Goal: Task Accomplishment & Management: Use online tool/utility

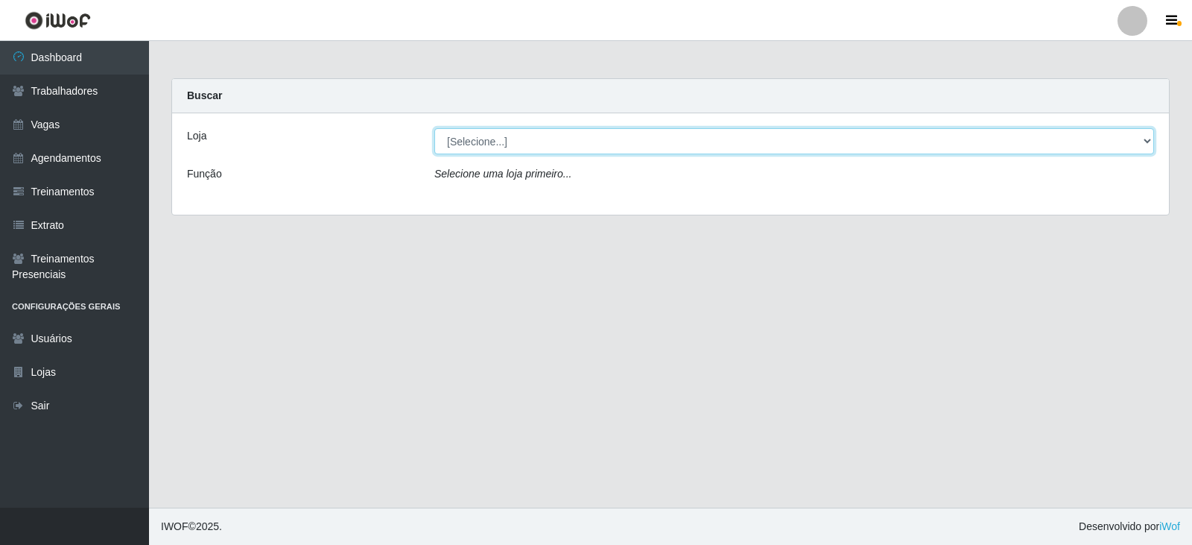
click at [527, 139] on select "[Selecione...] SuperFácil Atacado - Vale do Sol" at bounding box center [794, 141] width 720 height 26
select select "502"
click at [434, 128] on select "[Selecione...] SuperFácil Atacado - Vale do Sol" at bounding box center [794, 141] width 720 height 26
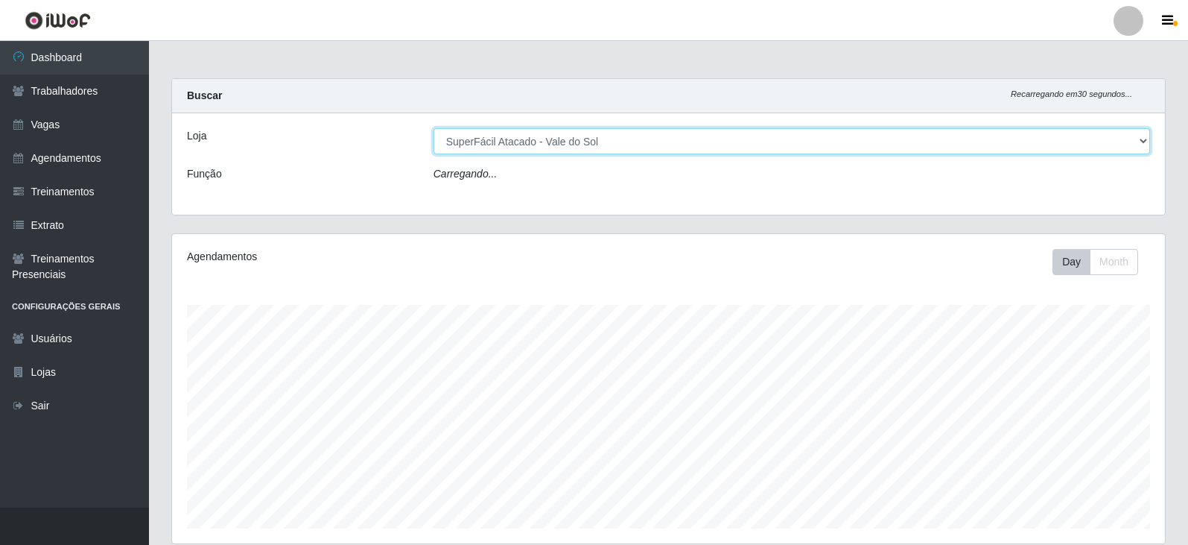
scroll to position [309, 993]
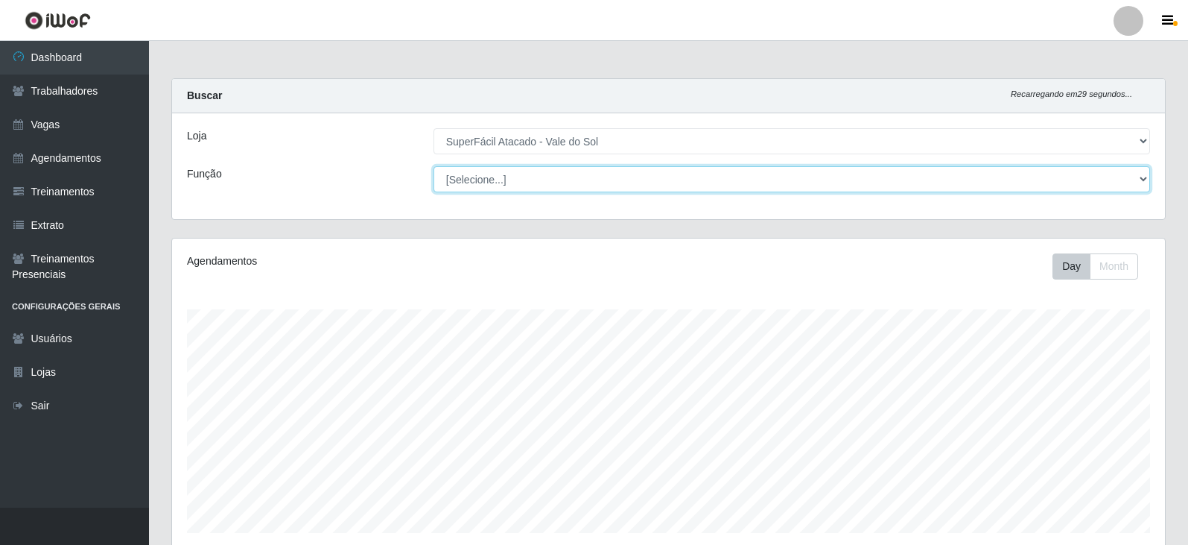
click at [539, 181] on select "[Selecione...] Embalador Embalador + Embalador ++ Operador de Caixa Operador de…" at bounding box center [792, 179] width 717 height 26
click at [434, 166] on select "[Selecione...] Embalador Embalador + Embalador ++ Operador de Caixa Operador de…" at bounding box center [792, 179] width 717 height 26
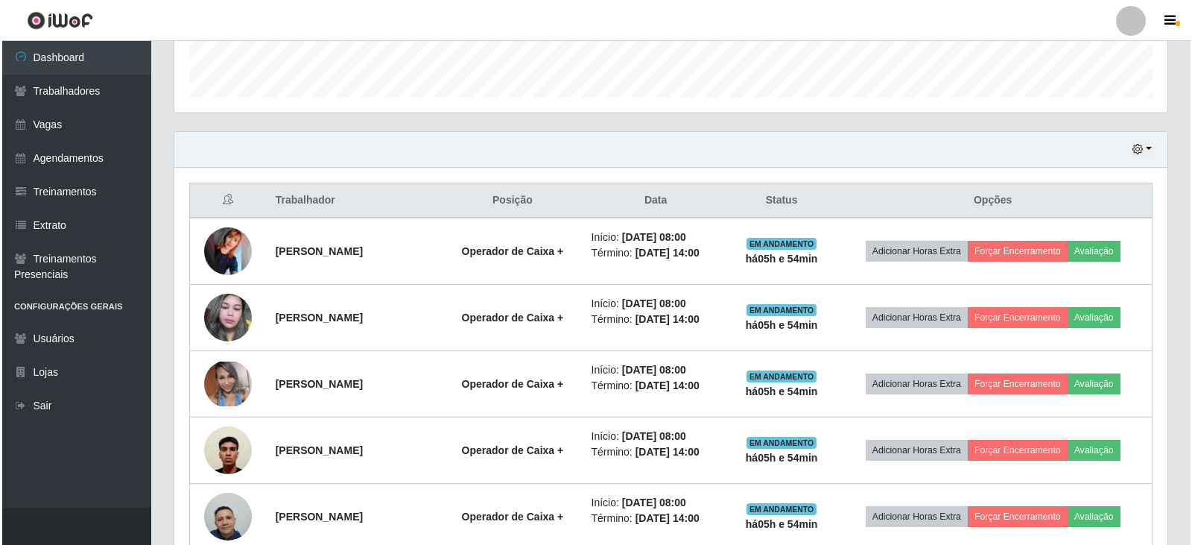
scroll to position [447, 0]
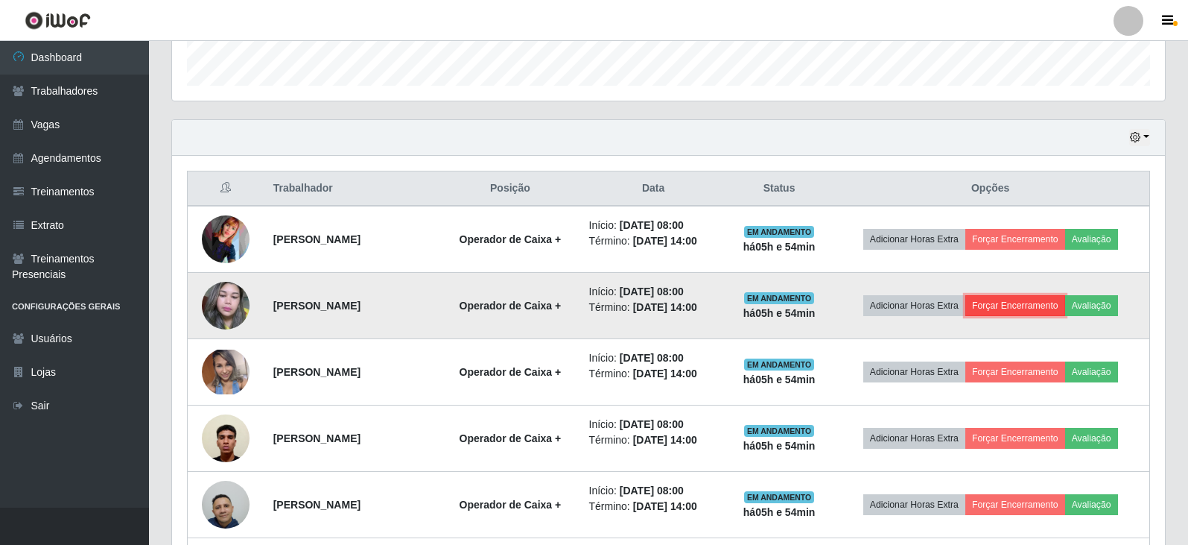
click at [1041, 310] on button "Forçar Encerramento" at bounding box center [1015, 305] width 100 height 21
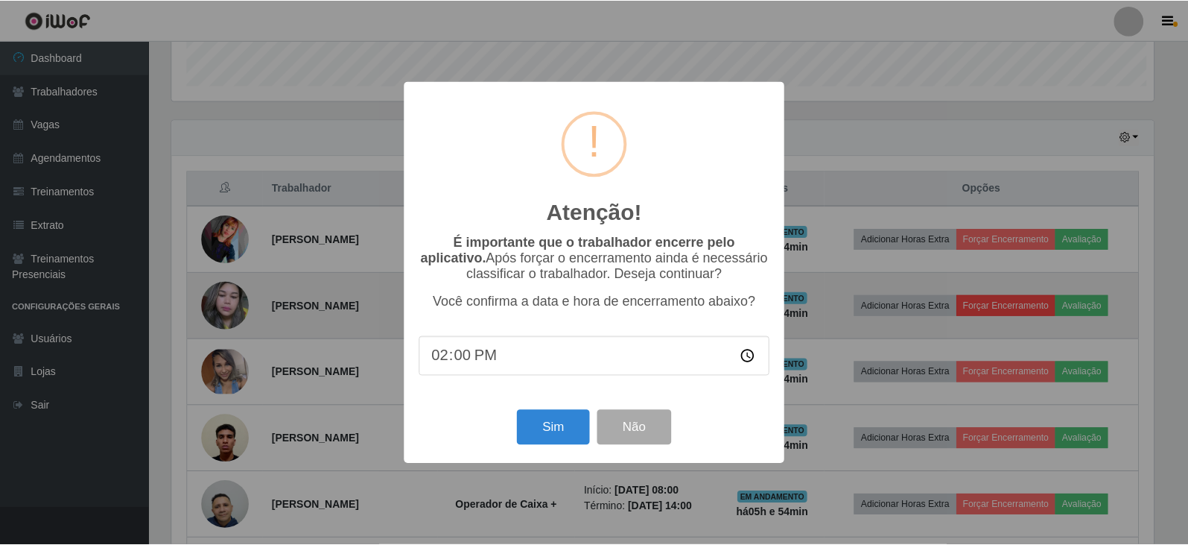
scroll to position [309, 986]
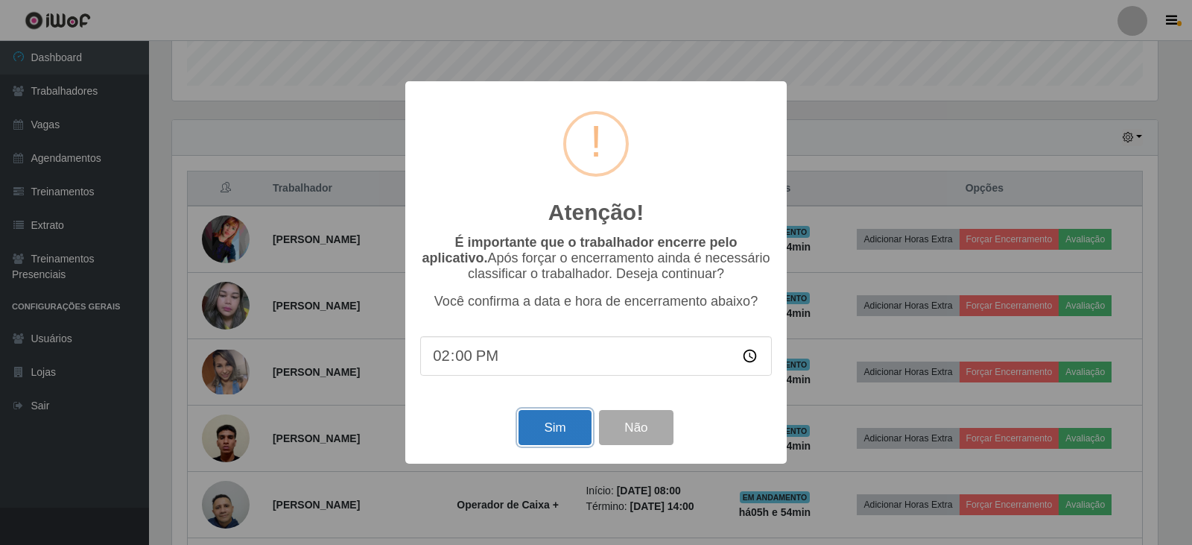
click at [556, 432] on button "Sim" at bounding box center [554, 427] width 72 height 35
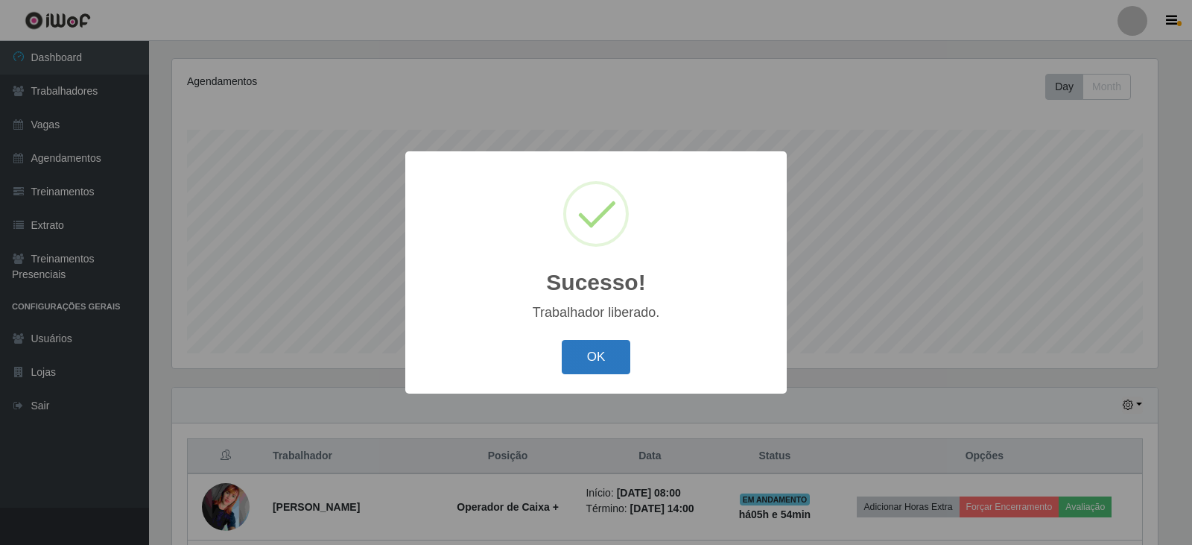
click at [591, 370] on button "OK" at bounding box center [596, 357] width 69 height 35
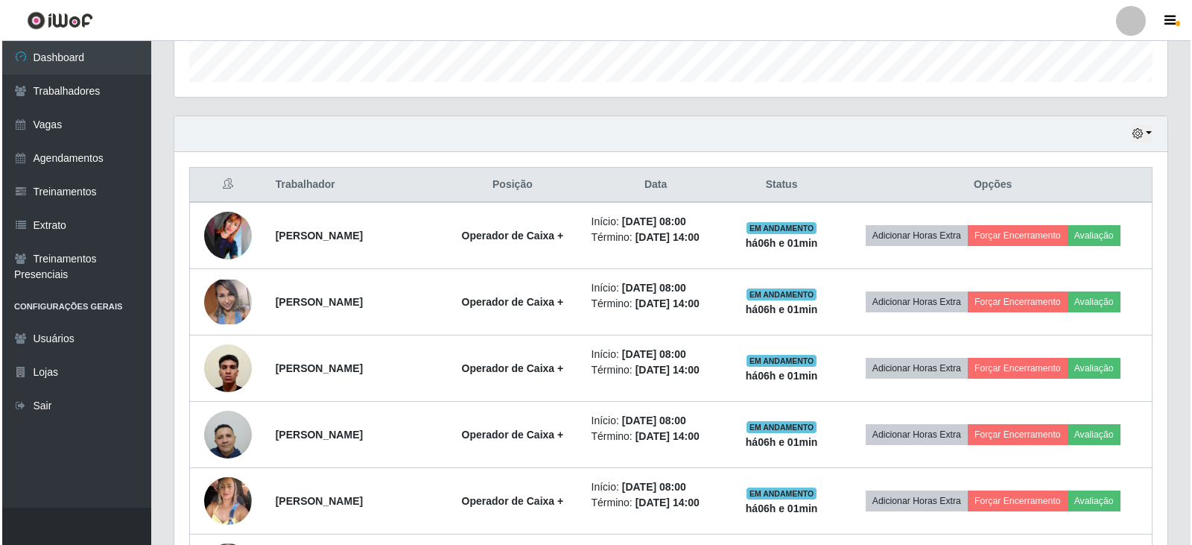
scroll to position [478, 0]
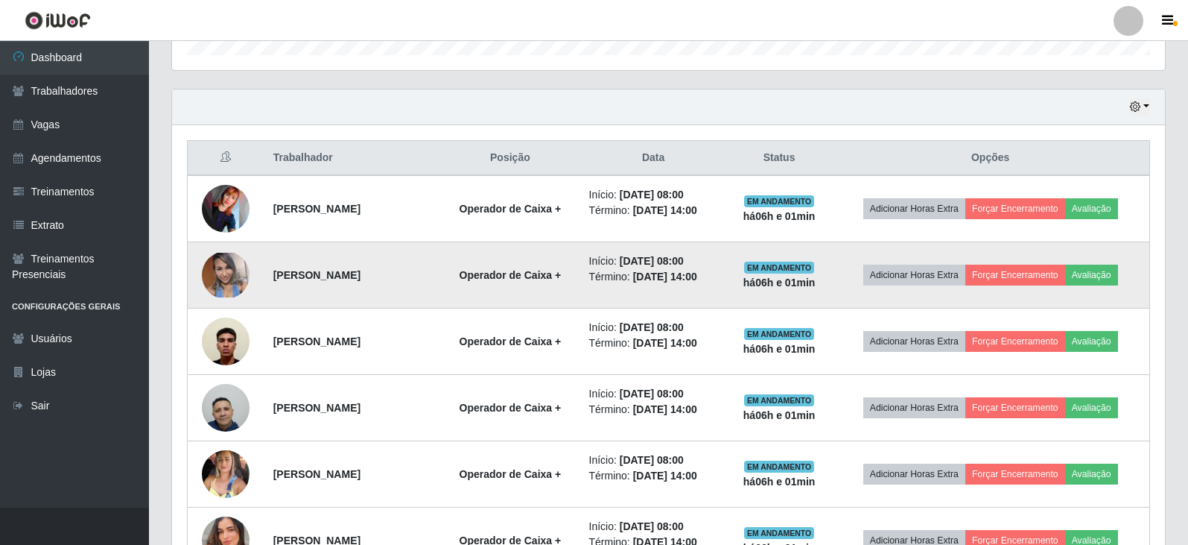
click at [1044, 262] on td "Adicionar Horas Extra Forçar Encerramento Avaliação" at bounding box center [990, 275] width 318 height 66
click at [1041, 270] on button "Forçar Encerramento" at bounding box center [1015, 274] width 100 height 21
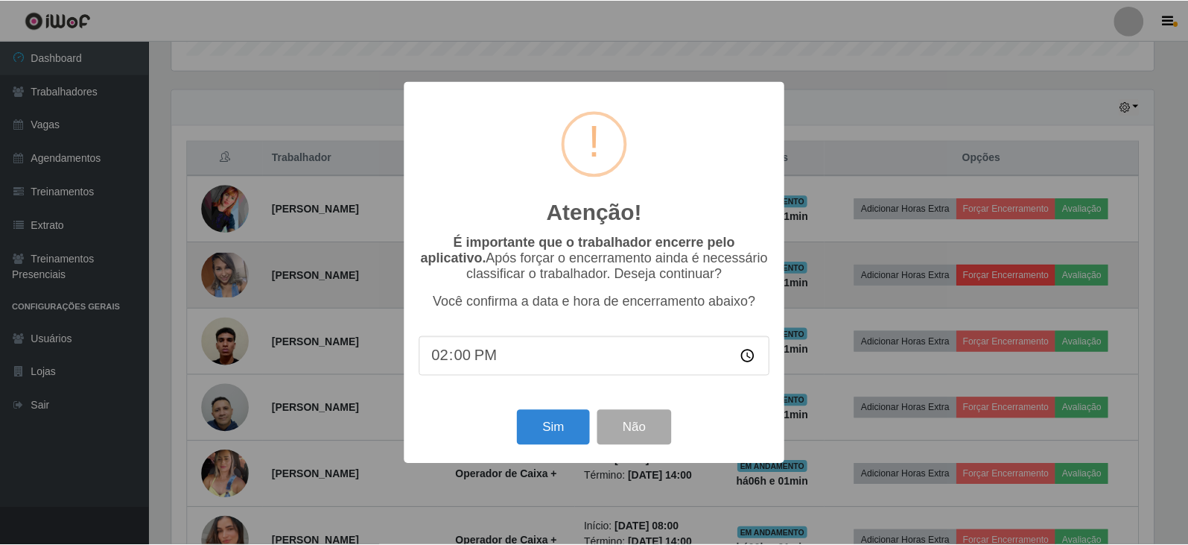
scroll to position [309, 986]
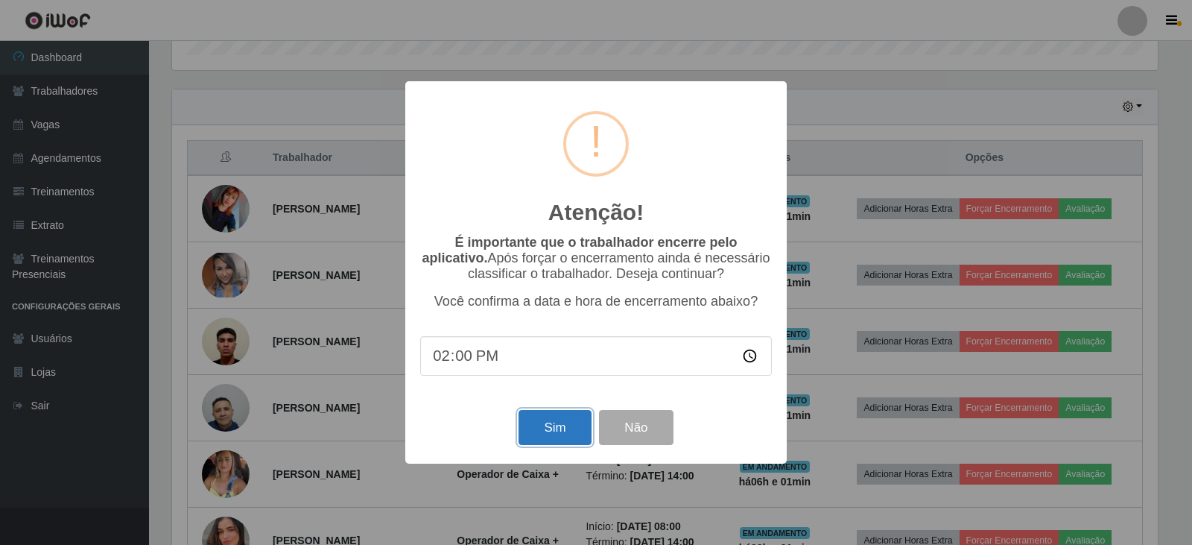
click at [544, 431] on button "Sim" at bounding box center [554, 427] width 72 height 35
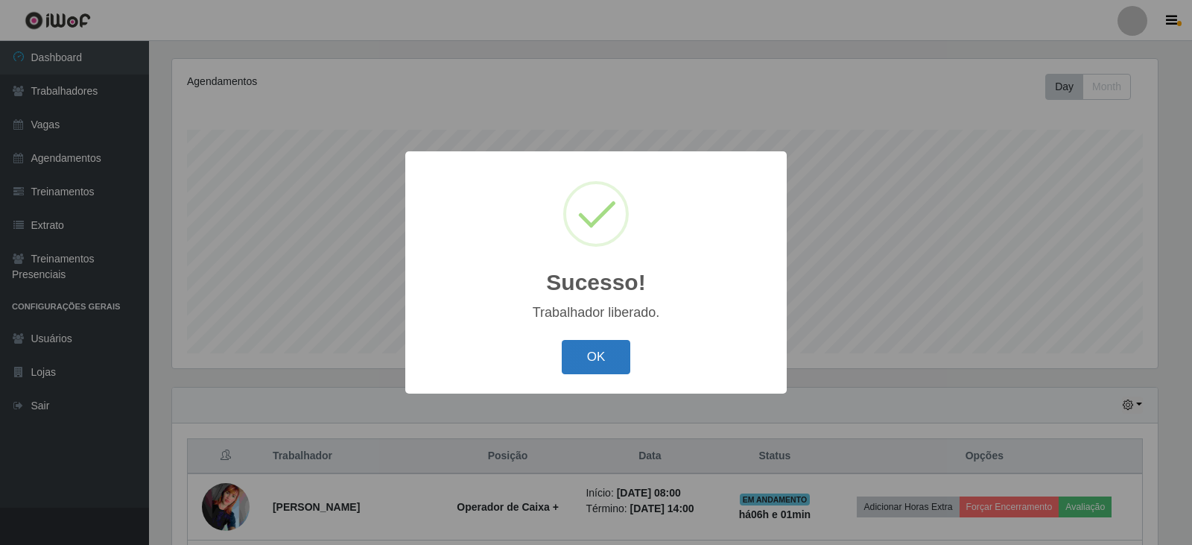
click at [586, 361] on button "OK" at bounding box center [596, 357] width 69 height 35
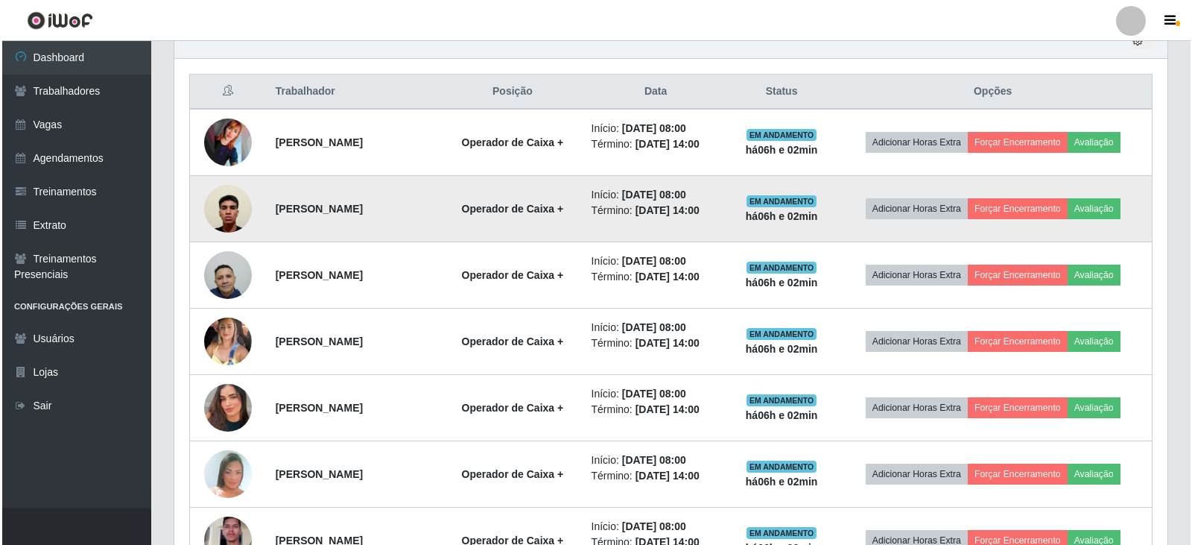
scroll to position [570, 0]
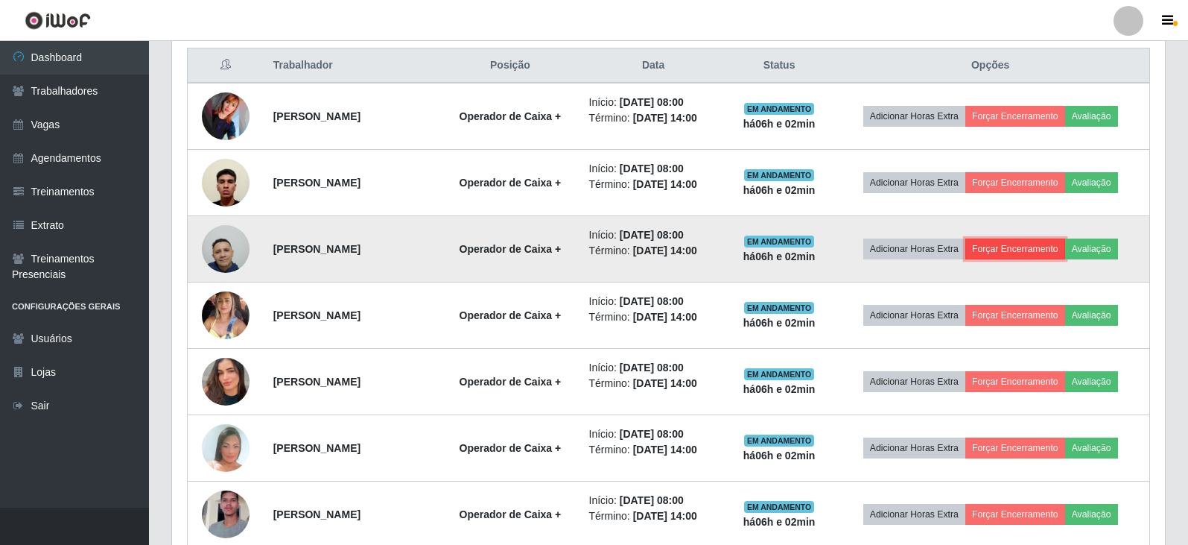
click at [1011, 242] on button "Forçar Encerramento" at bounding box center [1015, 248] width 100 height 21
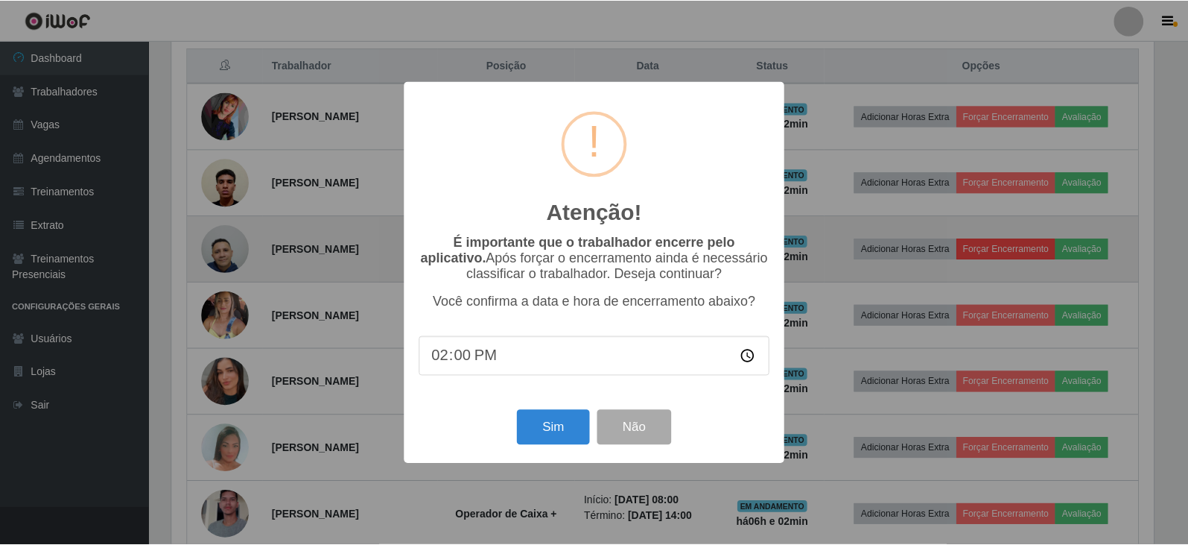
scroll to position [309, 986]
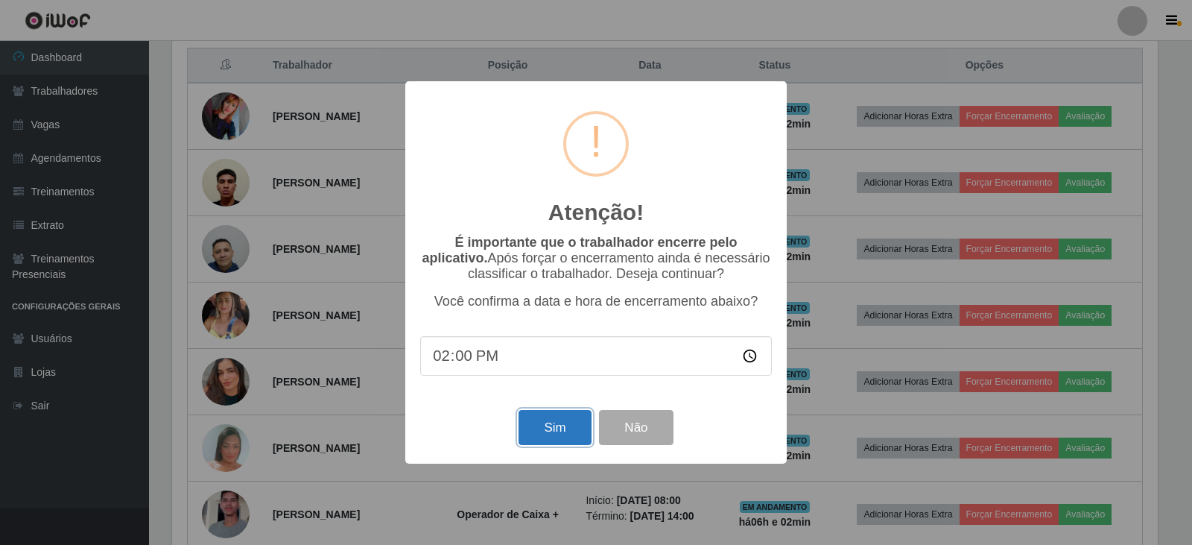
click at [572, 438] on button "Sim" at bounding box center [554, 427] width 72 height 35
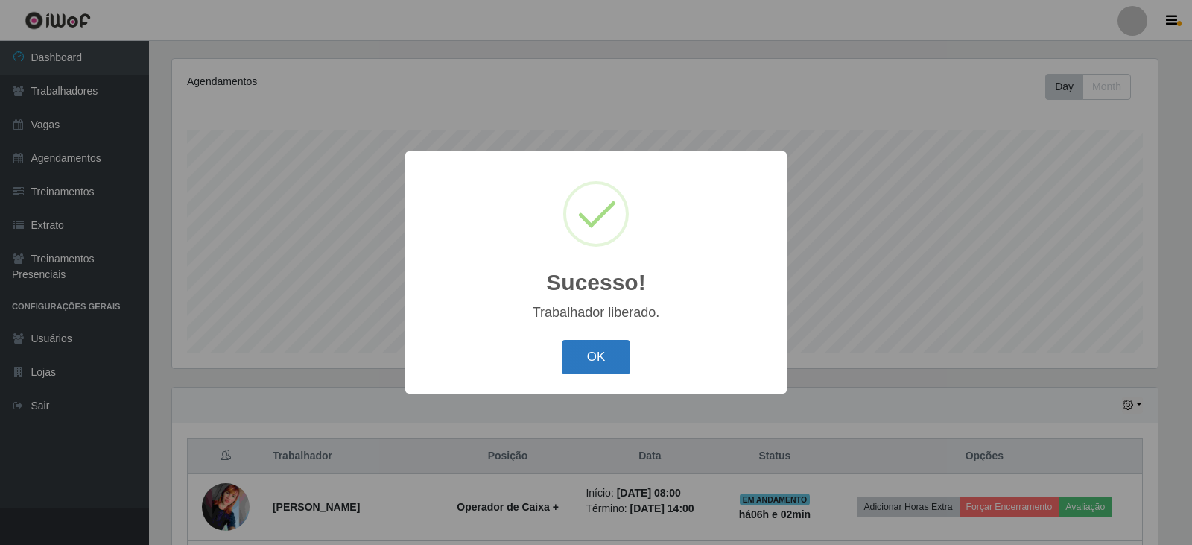
click at [593, 355] on button "OK" at bounding box center [596, 357] width 69 height 35
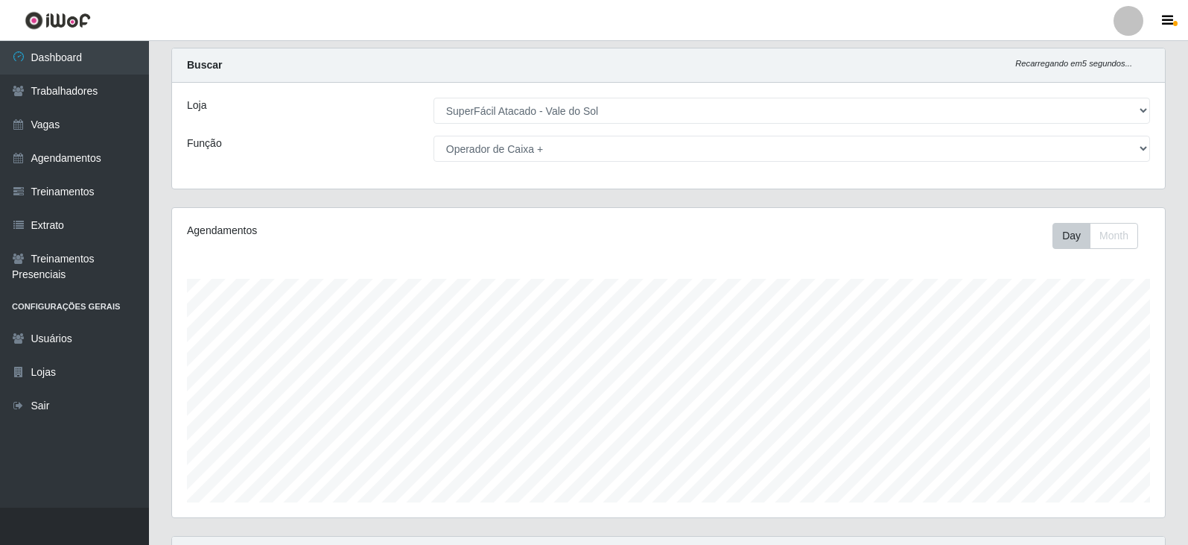
scroll to position [0, 0]
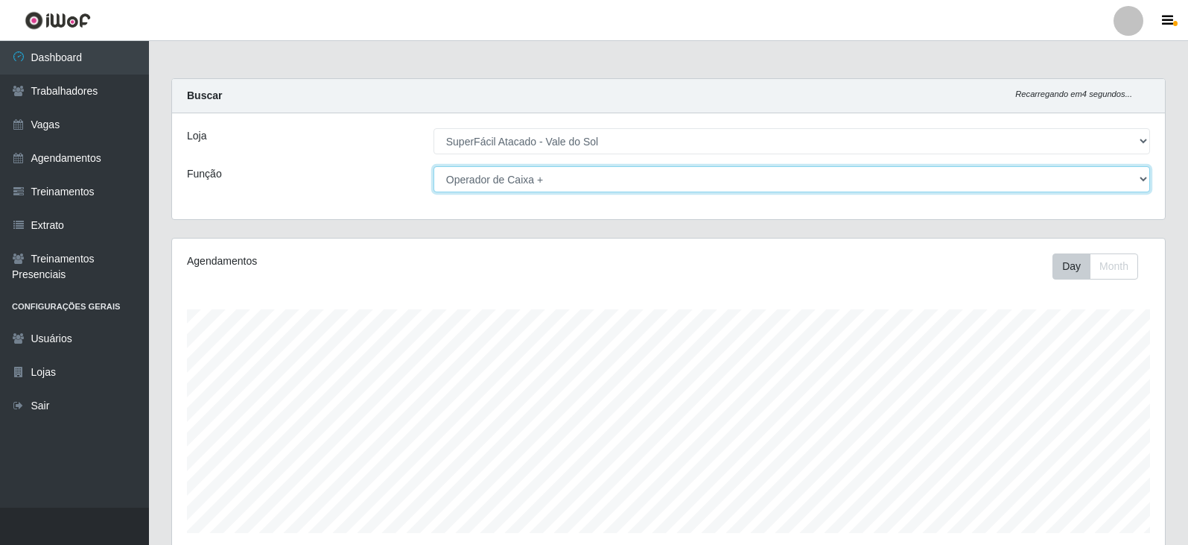
click at [764, 167] on select "[Selecione...] Embalador Embalador + Embalador ++ Operador de Caixa Operador de…" at bounding box center [792, 179] width 717 height 26
click at [434, 166] on select "[Selecione...] Embalador Embalador + Embalador ++ Operador de Caixa Operador de…" at bounding box center [792, 179] width 717 height 26
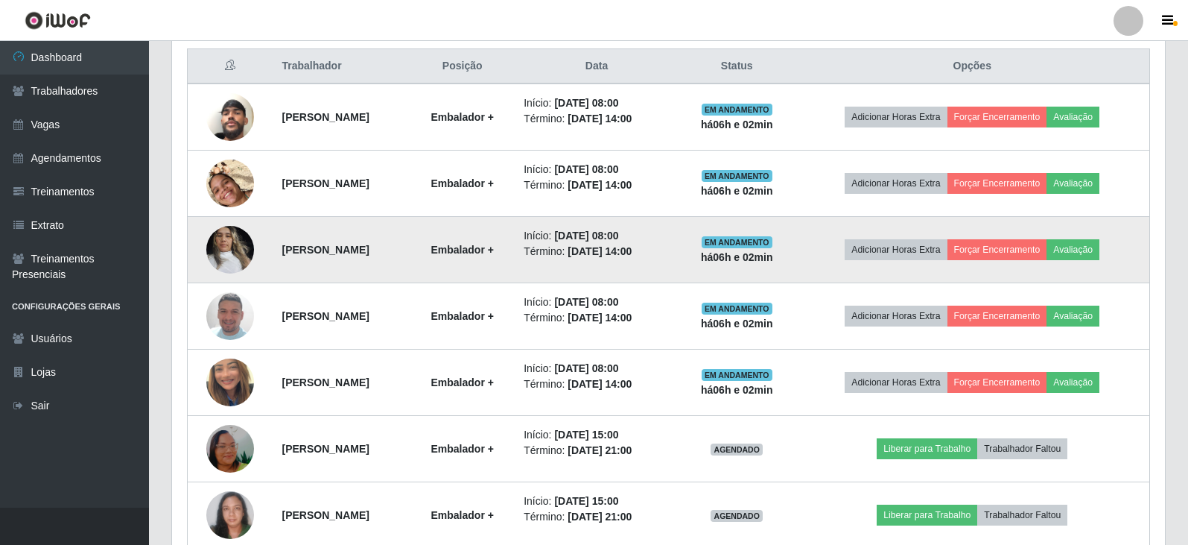
scroll to position [596, 0]
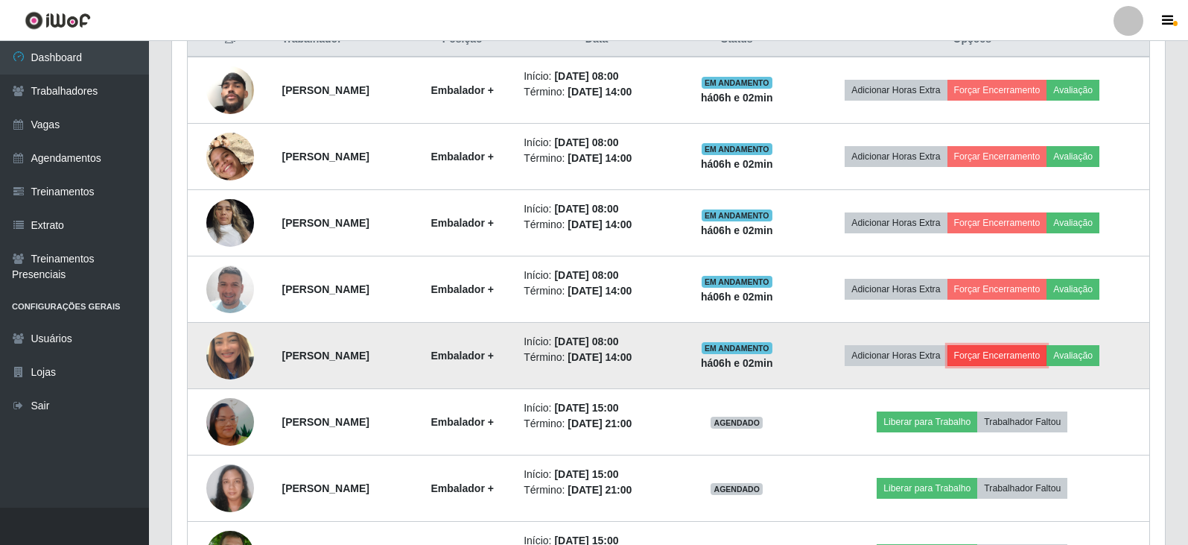
click at [1018, 359] on button "Forçar Encerramento" at bounding box center [998, 355] width 100 height 21
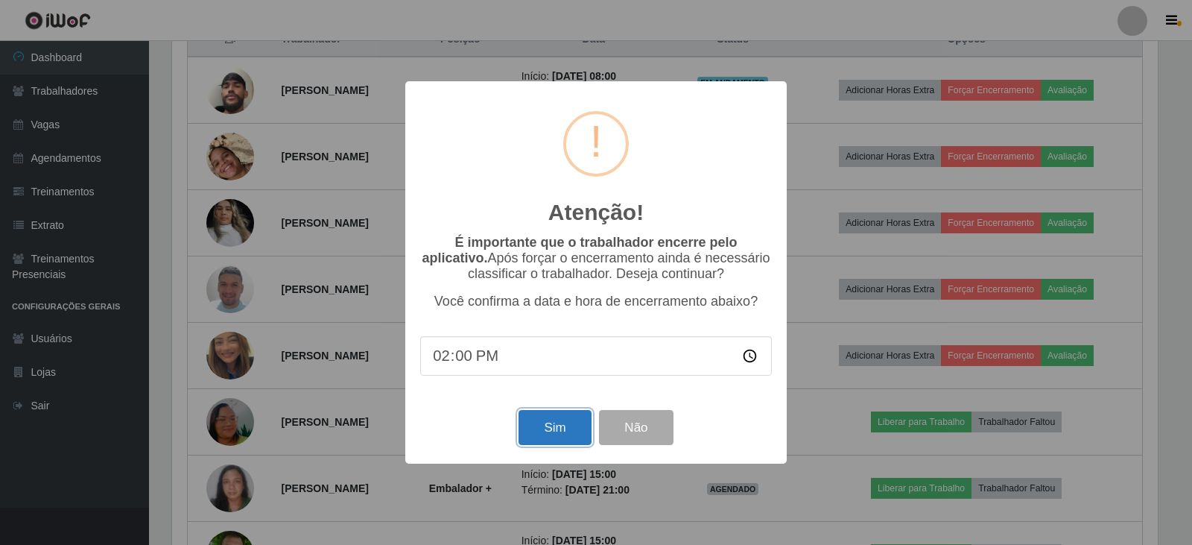
click at [565, 438] on button "Sim" at bounding box center [554, 427] width 72 height 35
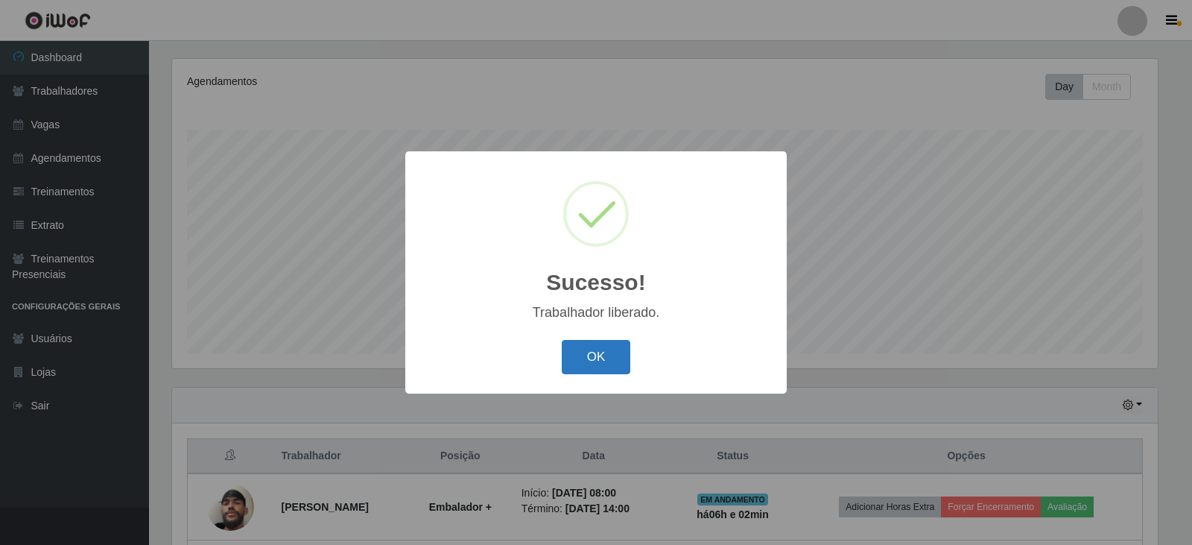
click at [608, 346] on button "OK" at bounding box center [596, 357] width 69 height 35
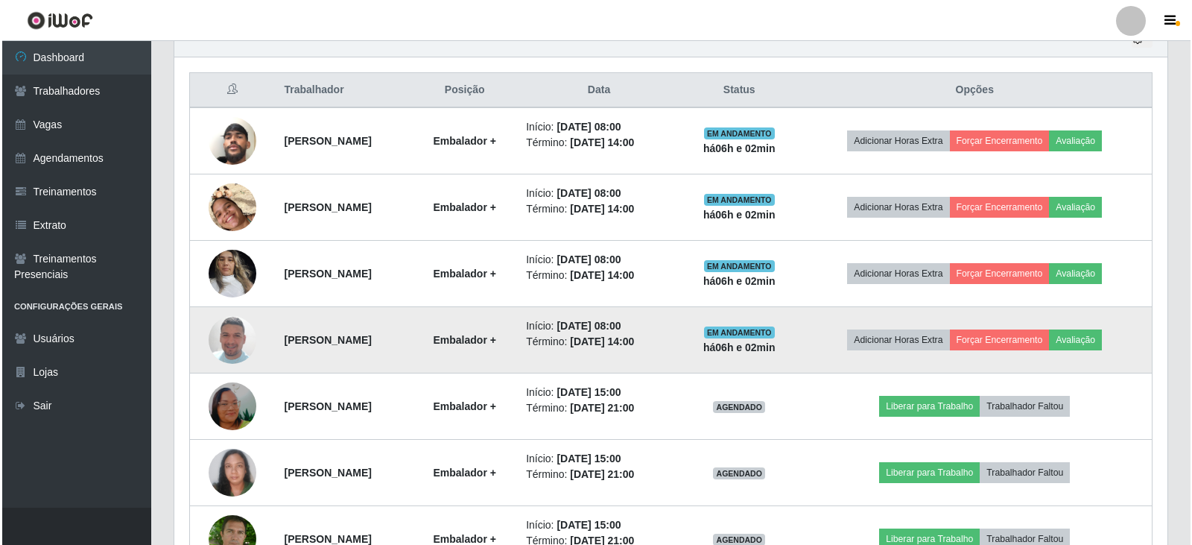
scroll to position [552, 0]
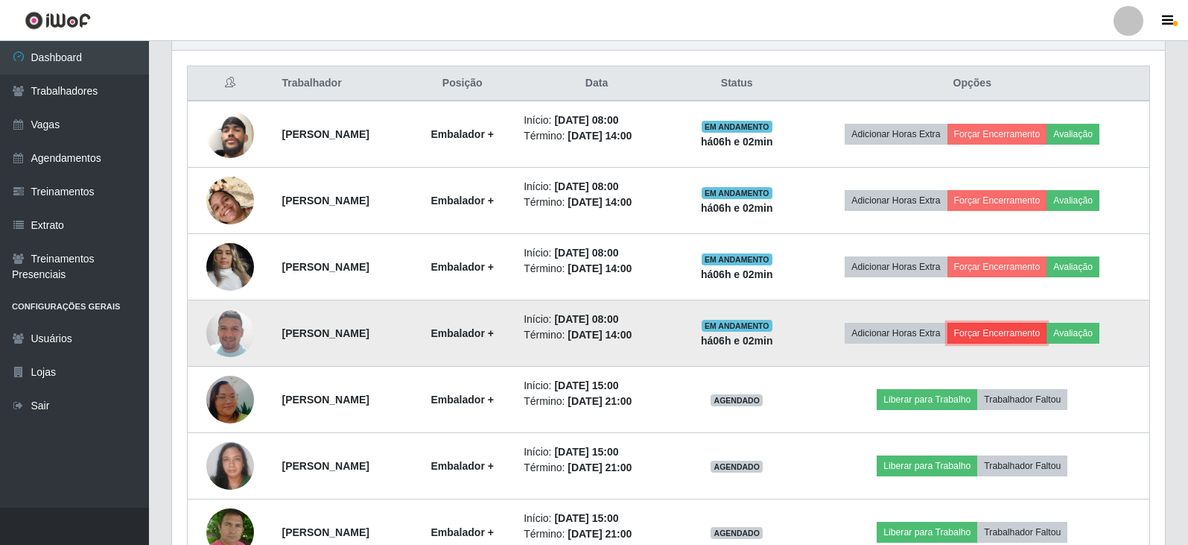
click at [1008, 329] on button "Forçar Encerramento" at bounding box center [998, 333] width 100 height 21
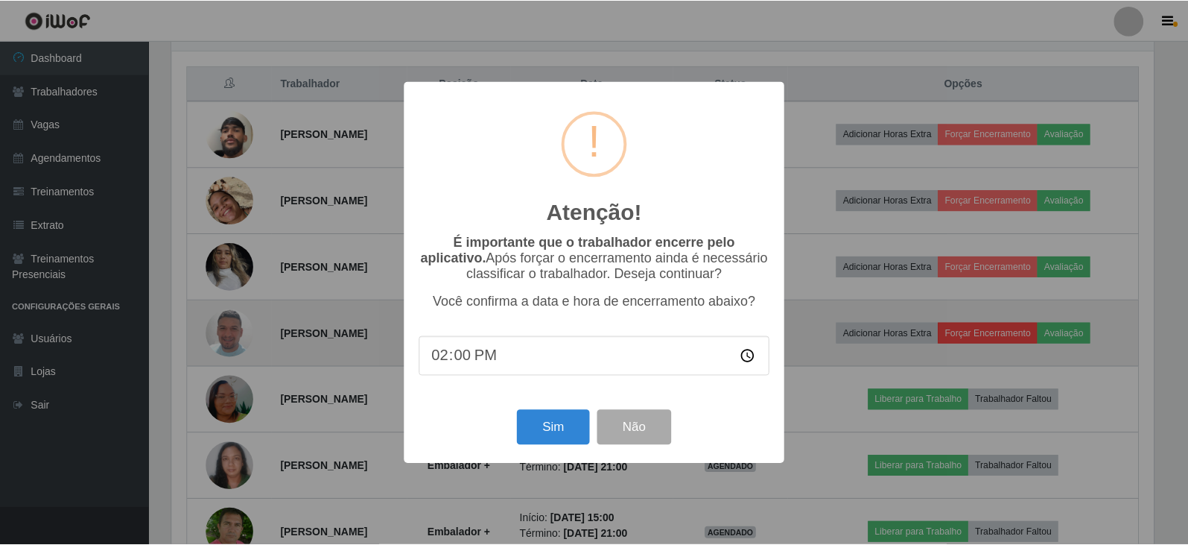
scroll to position [309, 986]
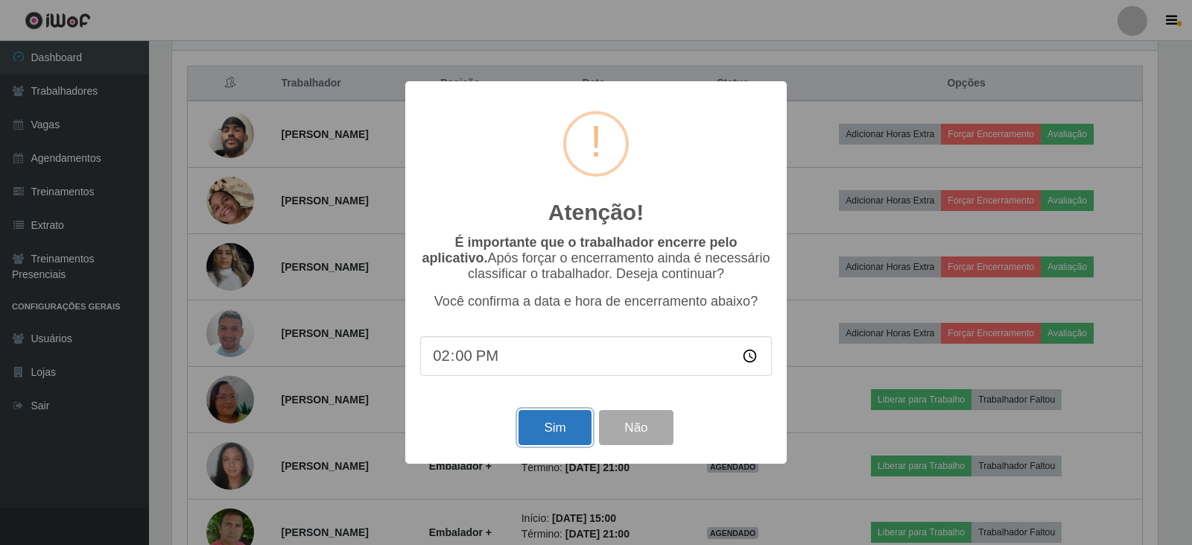
click at [547, 433] on button "Sim" at bounding box center [554, 427] width 72 height 35
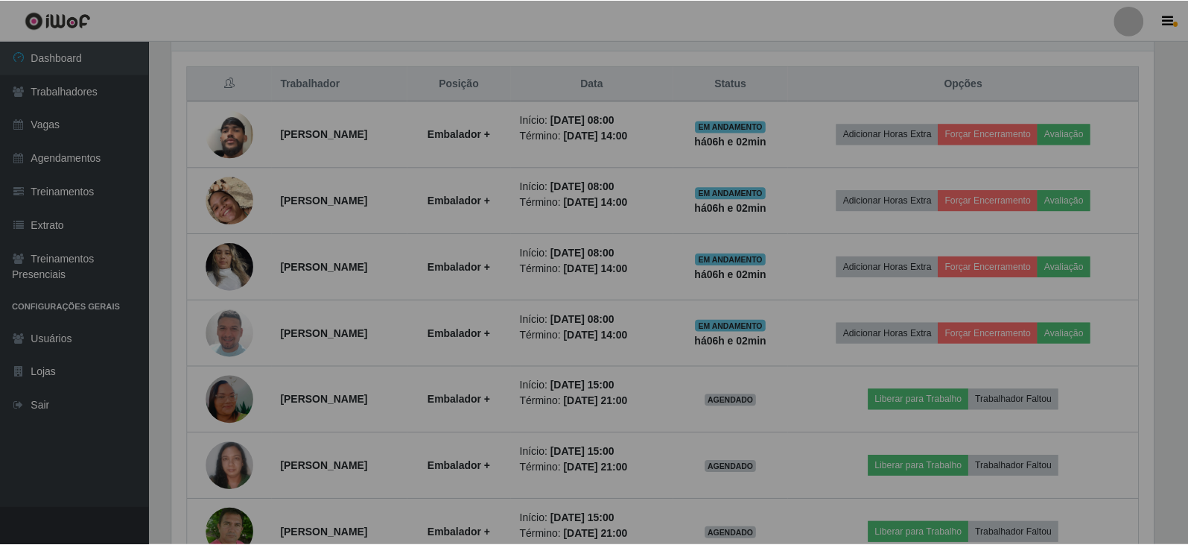
scroll to position [0, 0]
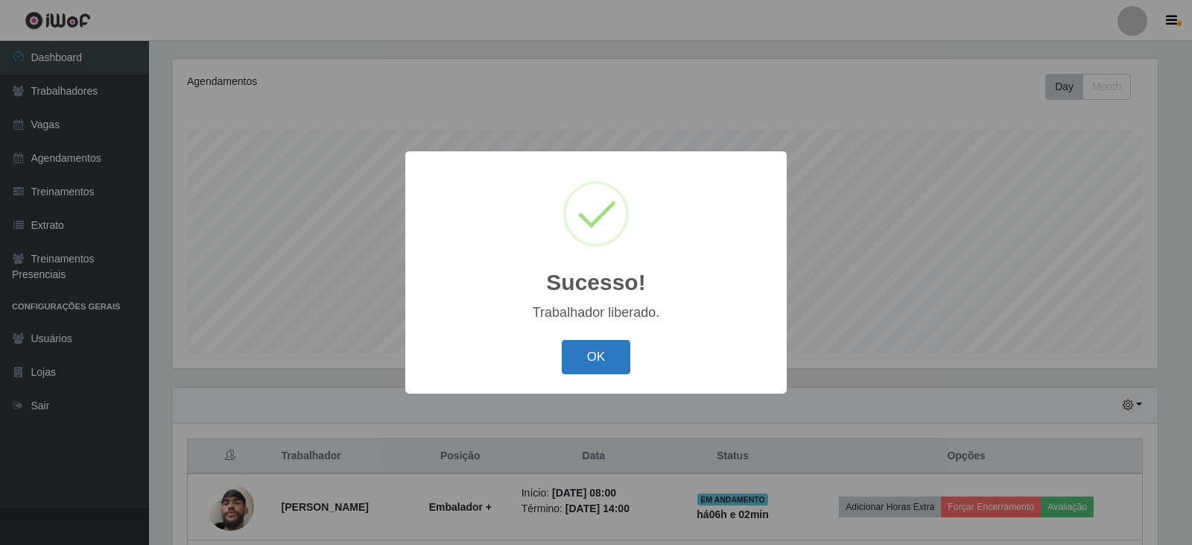
click at [590, 362] on button "OK" at bounding box center [596, 357] width 69 height 35
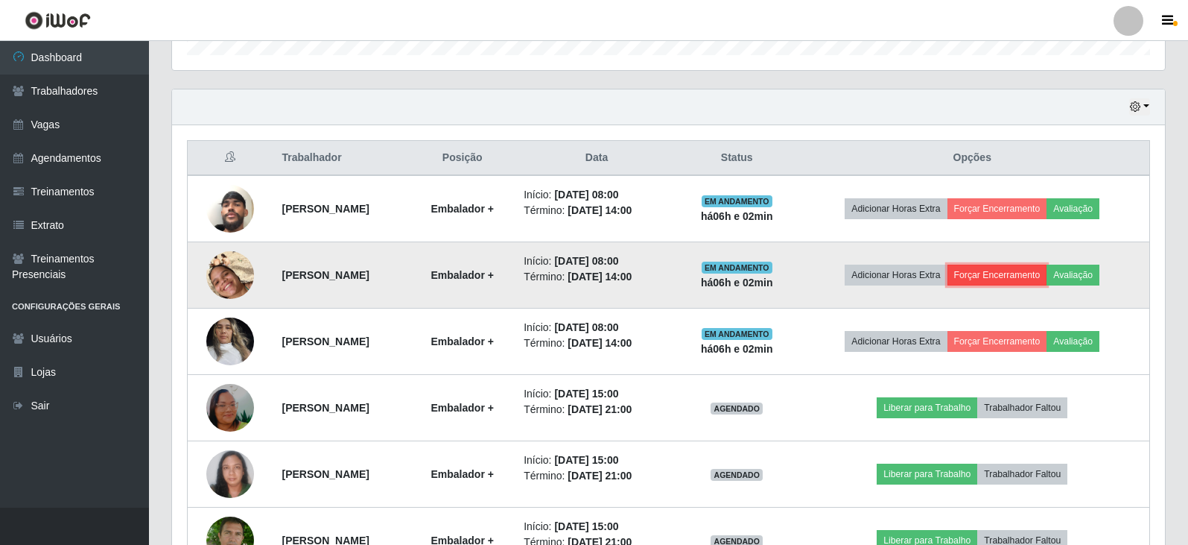
click at [1025, 276] on button "Forçar Encerramento" at bounding box center [998, 274] width 100 height 21
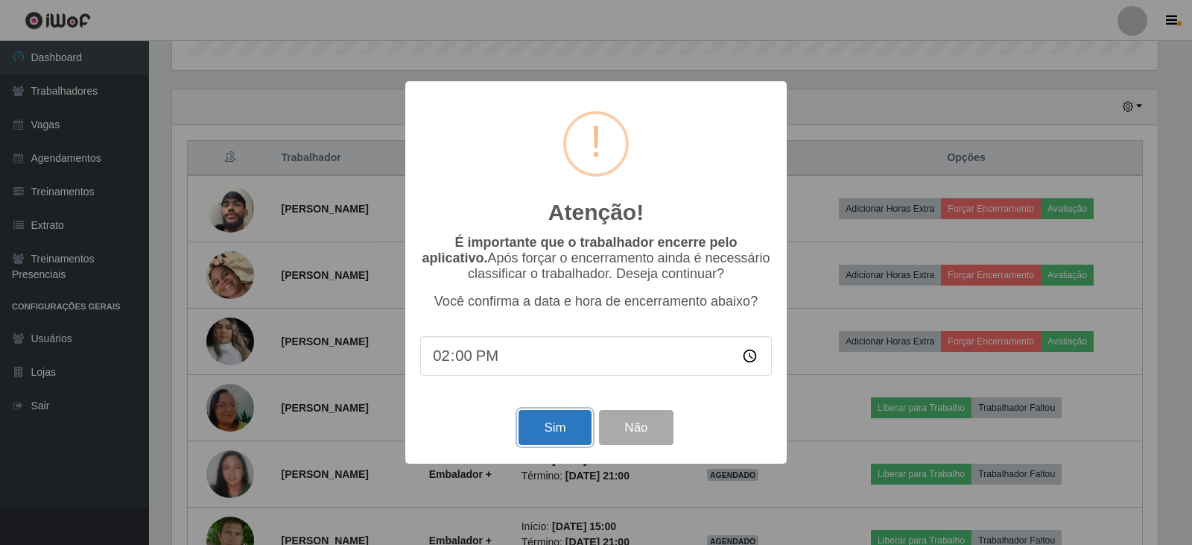
click at [545, 423] on button "Sim" at bounding box center [554, 427] width 72 height 35
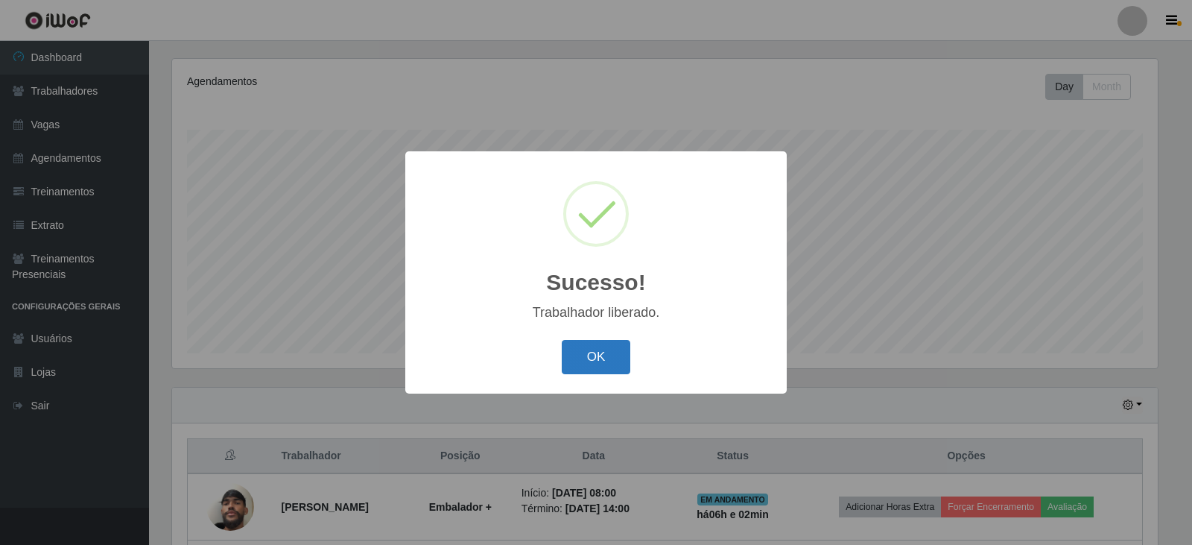
click at [597, 352] on button "OK" at bounding box center [596, 357] width 69 height 35
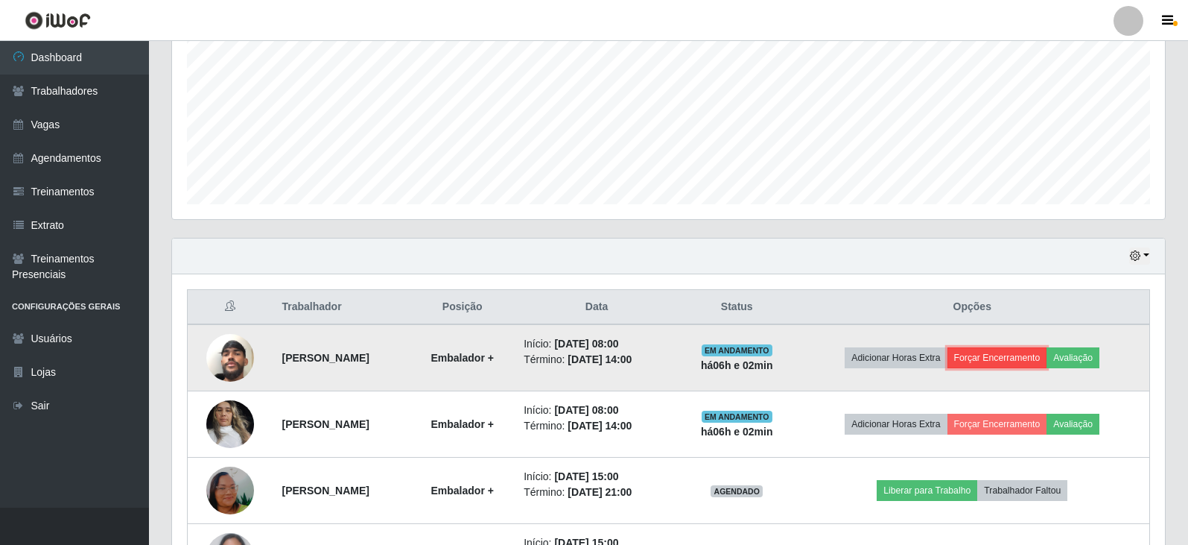
click at [1004, 355] on button "Forçar Encerramento" at bounding box center [998, 357] width 100 height 21
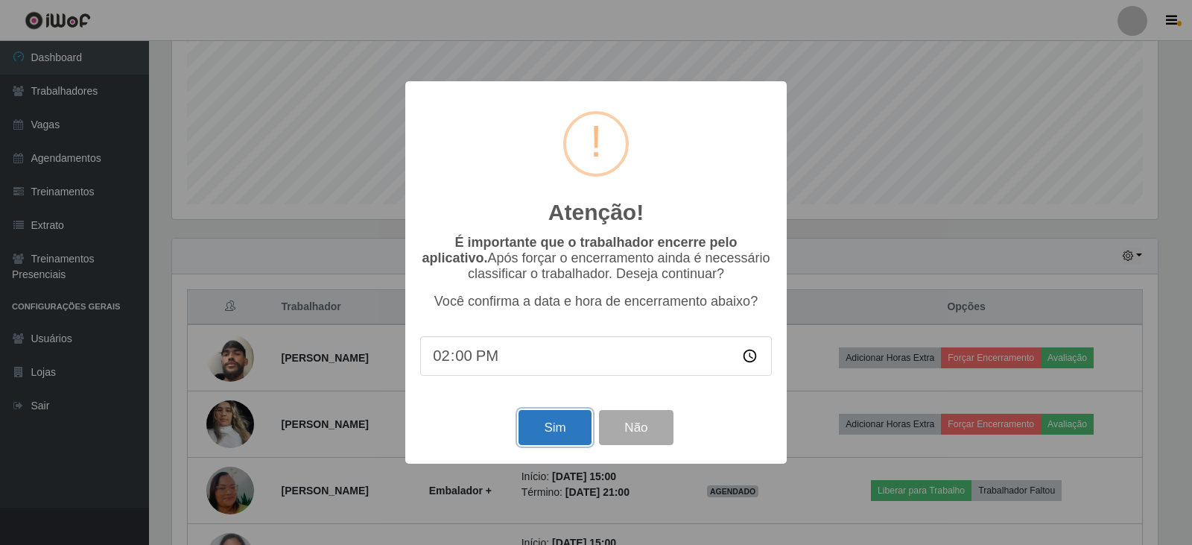
click at [554, 440] on button "Sim" at bounding box center [554, 427] width 72 height 35
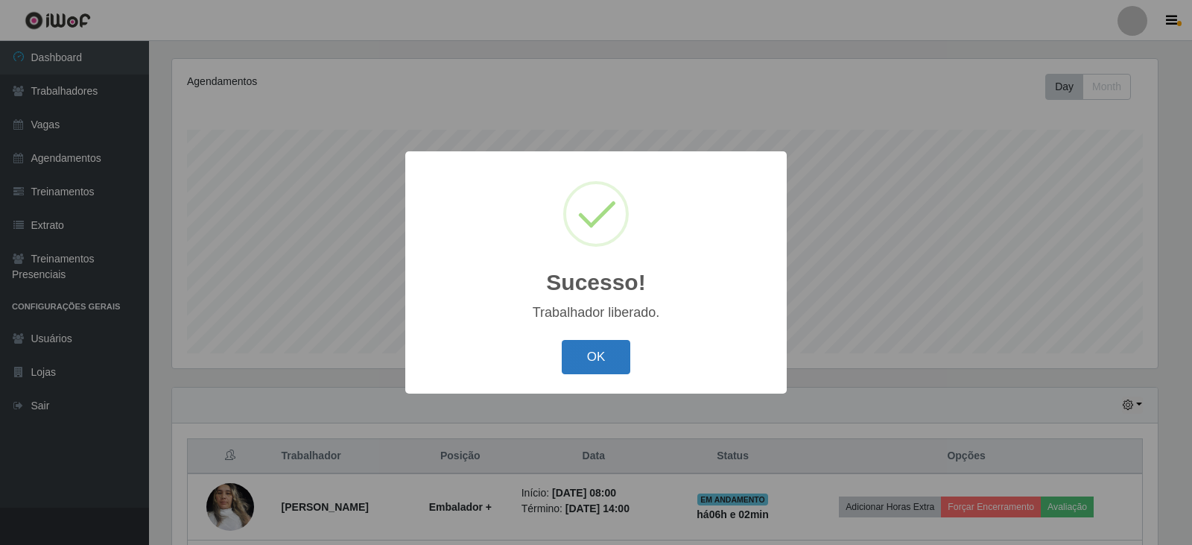
click at [619, 349] on button "OK" at bounding box center [596, 357] width 69 height 35
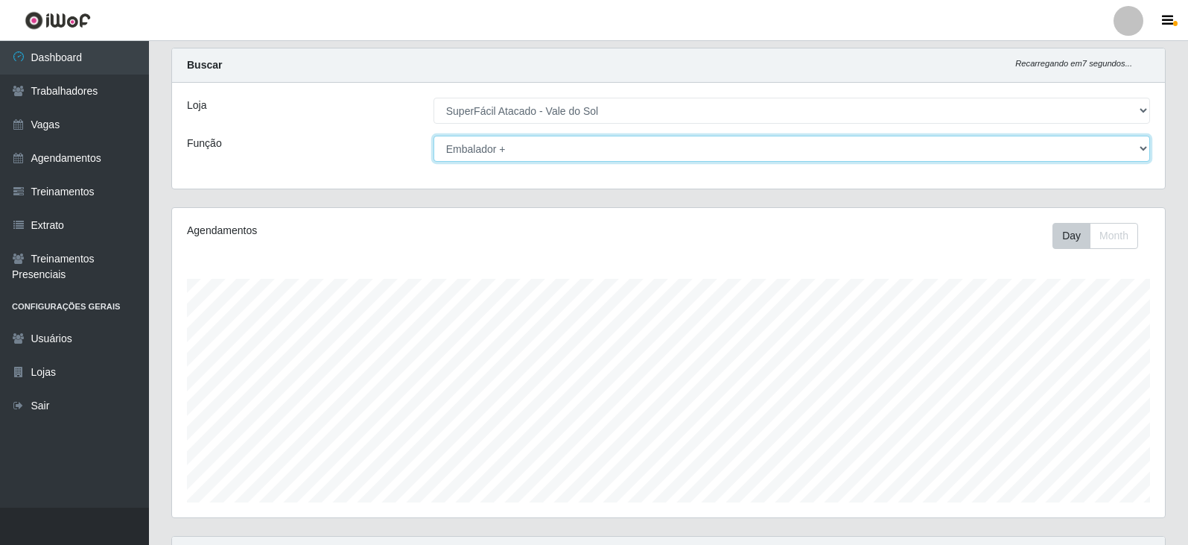
click at [848, 154] on select "[Selecione...] Embalador Embalador + Embalador ++ Operador de Caixa Operador de…" at bounding box center [792, 149] width 717 height 26
select select "72"
click at [434, 136] on select "[Selecione...] Embalador Embalador + Embalador ++ Operador de Caixa Operador de…" at bounding box center [792, 149] width 717 height 26
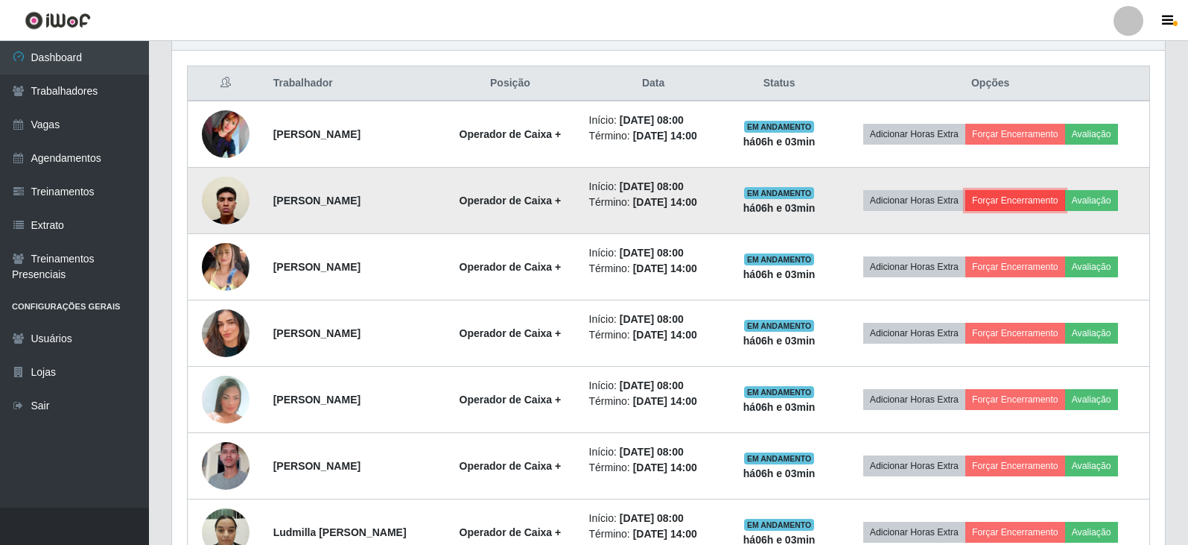
click at [1032, 200] on button "Forçar Encerramento" at bounding box center [1015, 200] width 100 height 21
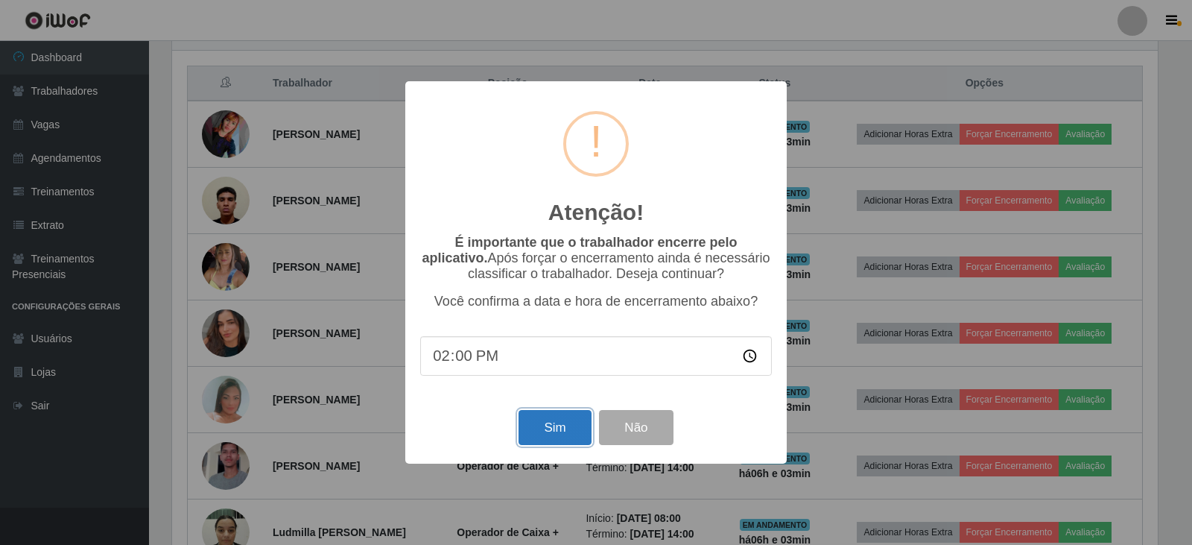
click at [548, 440] on button "Sim" at bounding box center [554, 427] width 72 height 35
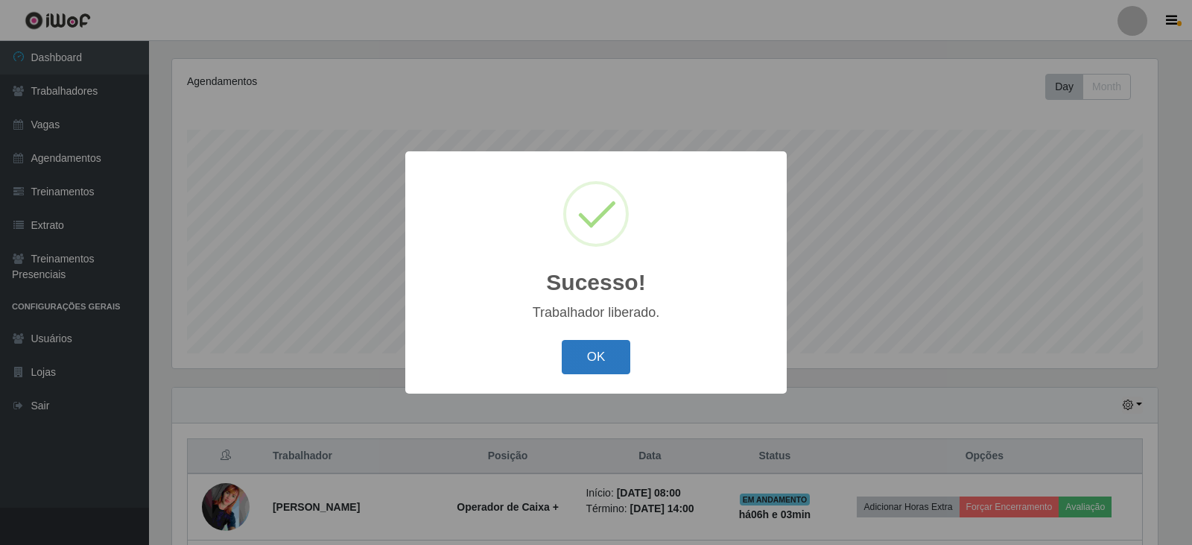
click at [618, 358] on button "OK" at bounding box center [596, 357] width 69 height 35
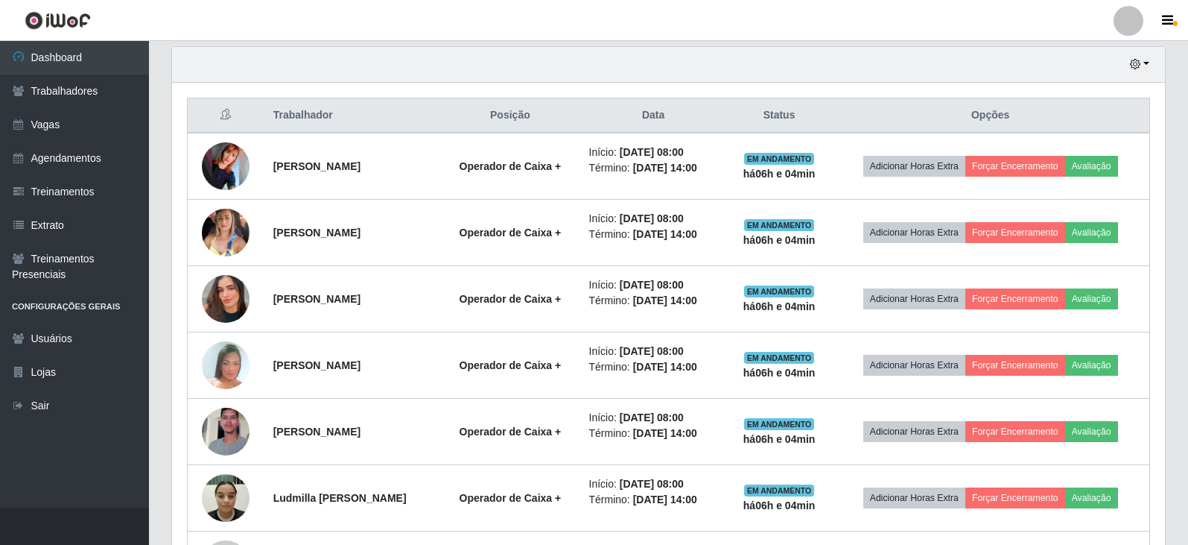
scroll to position [552, 0]
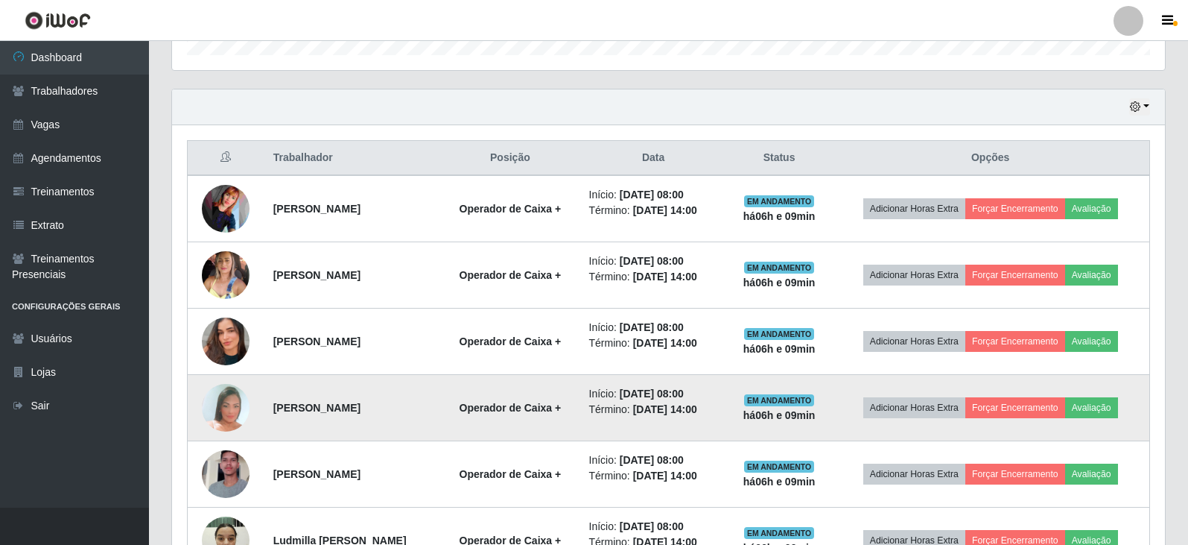
drag, startPoint x: 303, startPoint y: 415, endPoint x: 308, endPoint y: 432, distance: 17.7
click at [331, 416] on td "[PERSON_NAME]" at bounding box center [352, 408] width 177 height 66
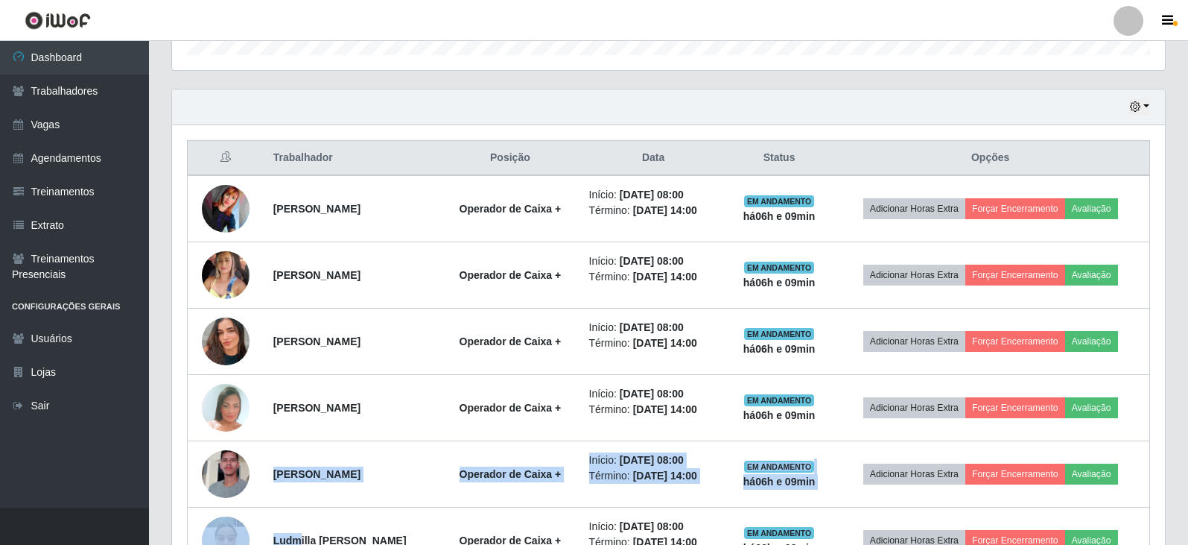
click at [346, 544] on html "Perfil Alterar Senha Sair Dashboard Trabalhadores Vagas Agendamentos Treinament…" at bounding box center [594, 348] width 1188 height 1652
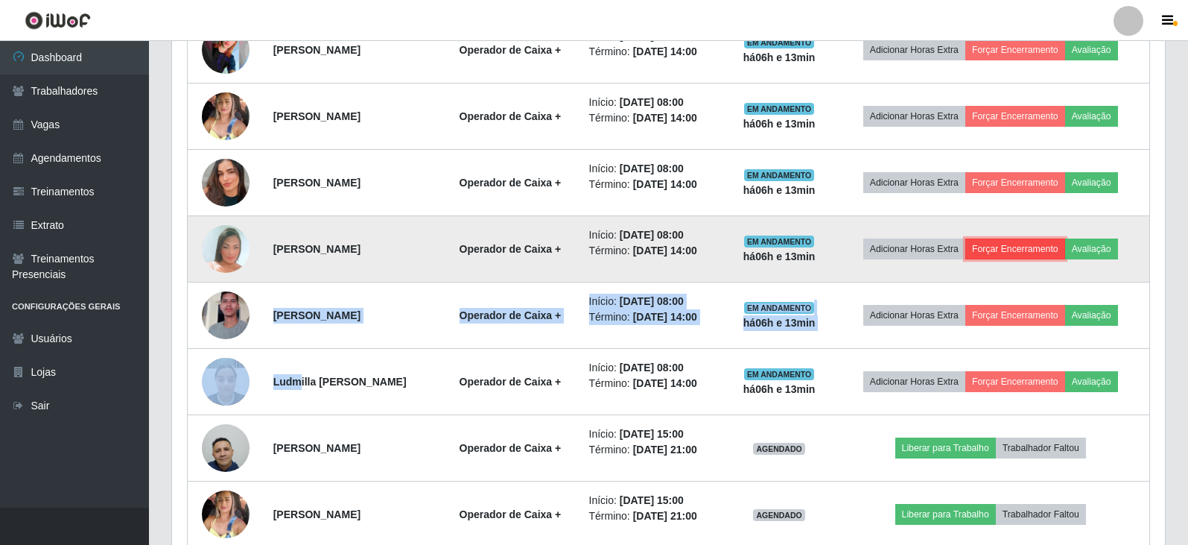
click at [1025, 253] on button "Forçar Encerramento" at bounding box center [1015, 248] width 100 height 21
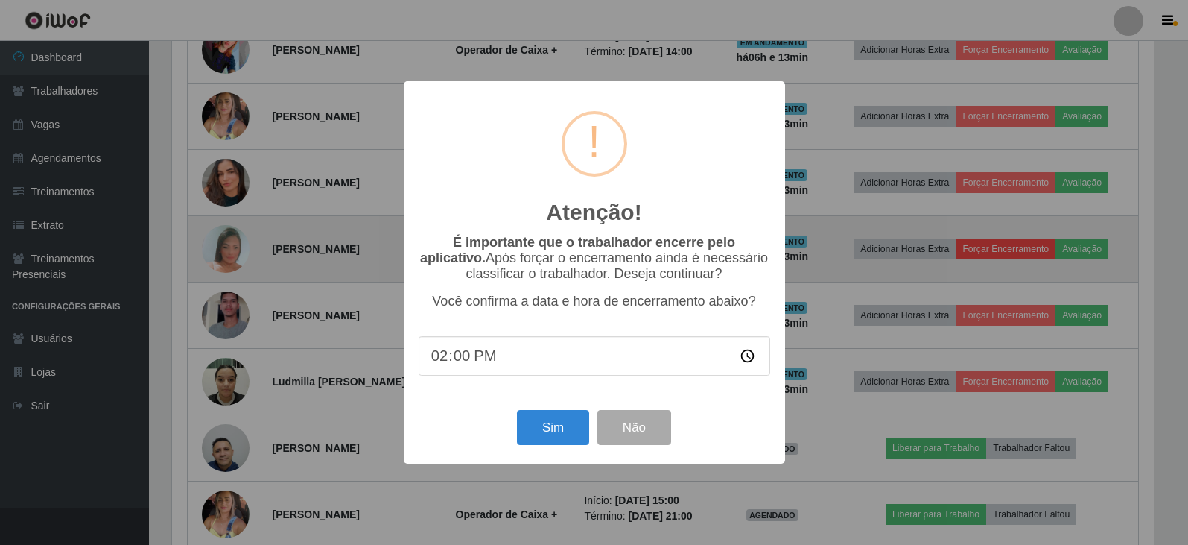
scroll to position [309, 986]
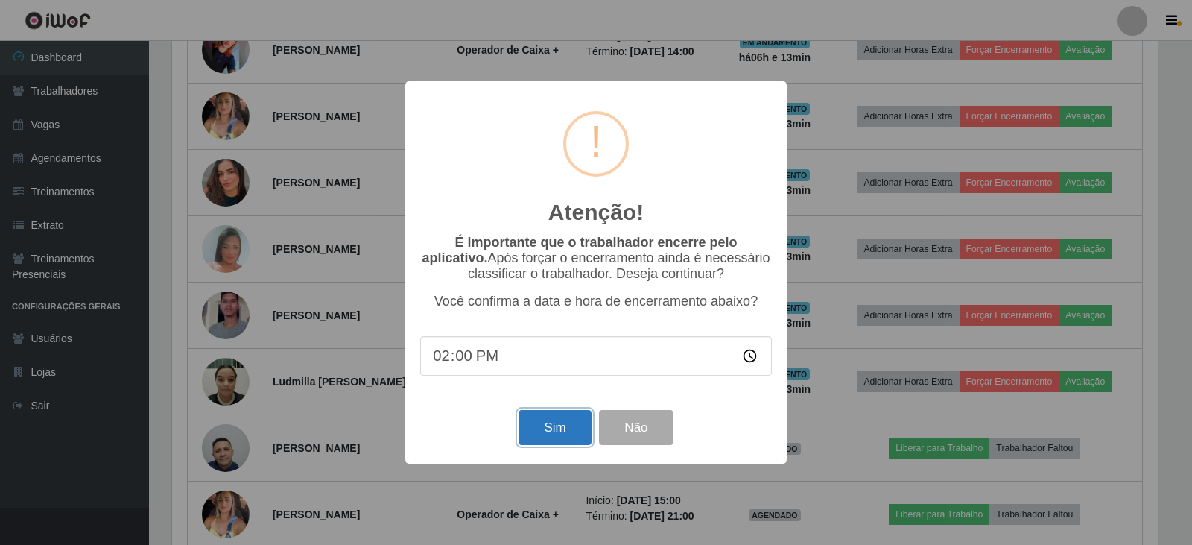
click at [568, 431] on button "Sim" at bounding box center [554, 427] width 72 height 35
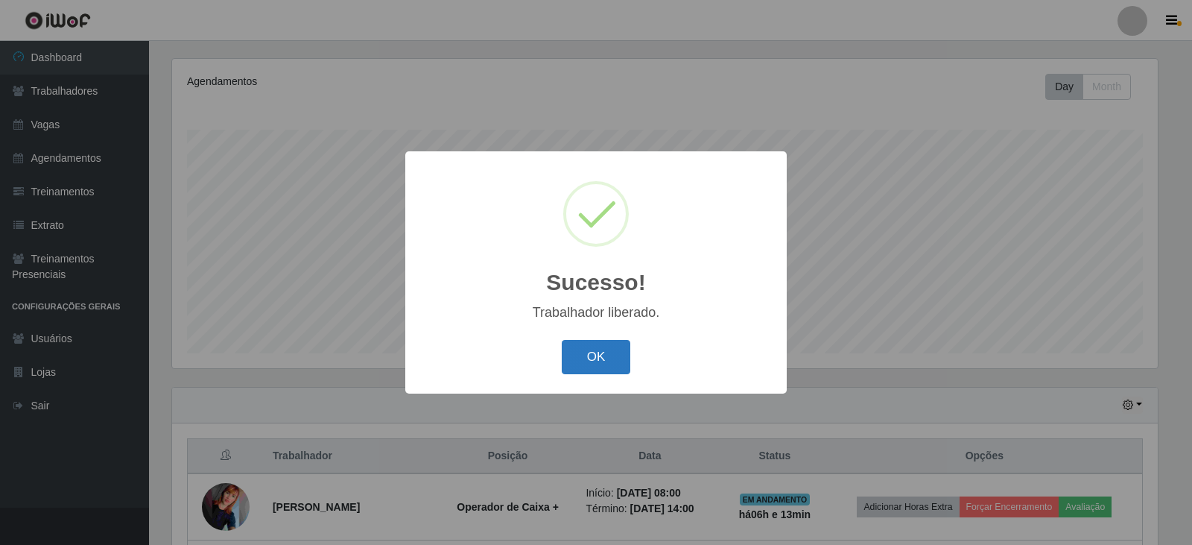
click at [604, 362] on button "OK" at bounding box center [596, 357] width 69 height 35
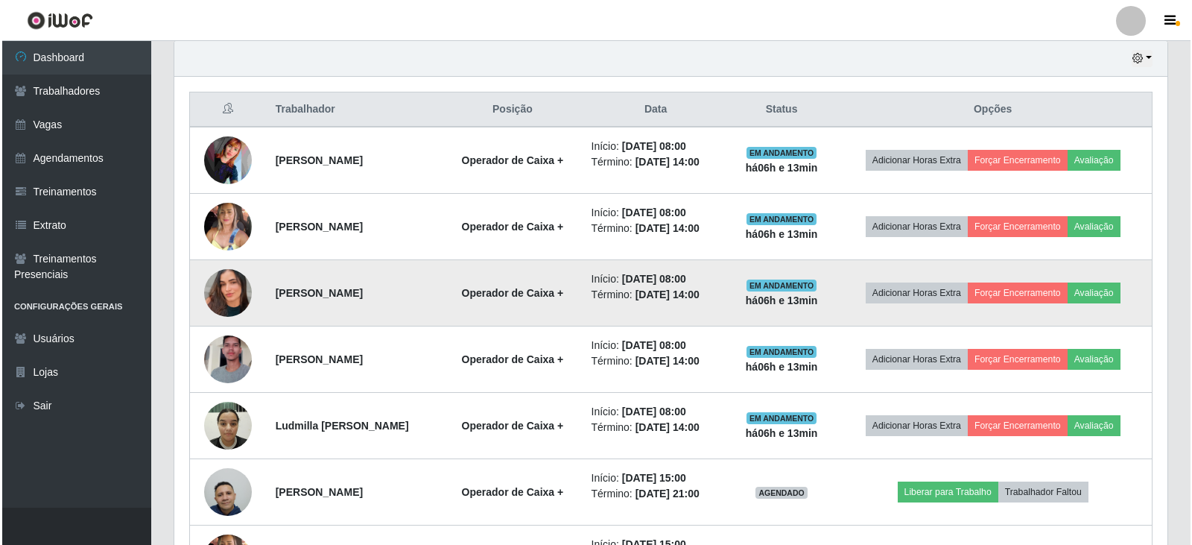
scroll to position [552, 0]
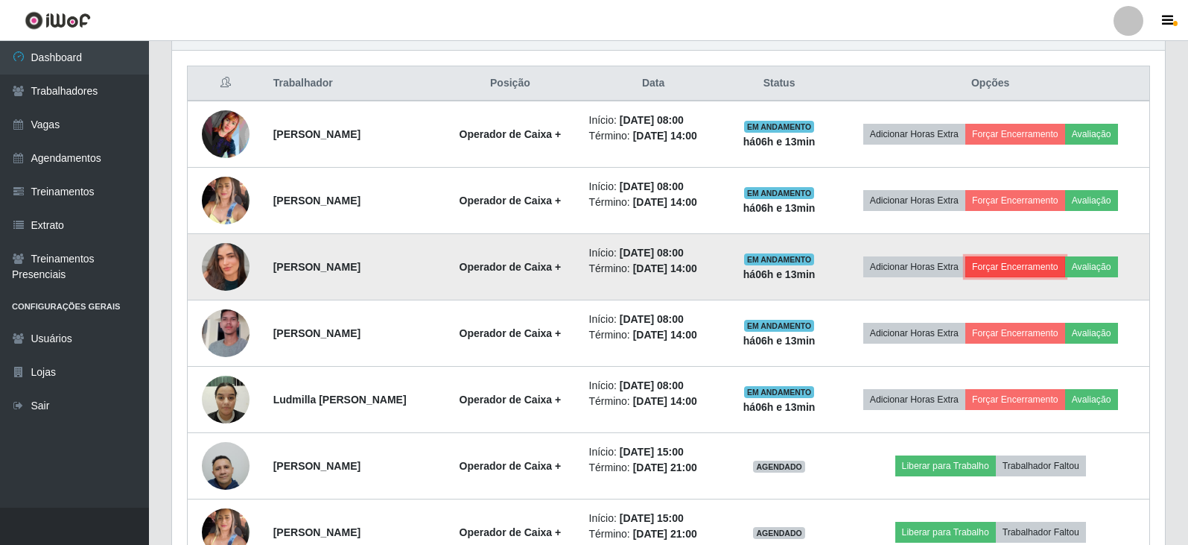
click at [1014, 271] on button "Forçar Encerramento" at bounding box center [1015, 266] width 100 height 21
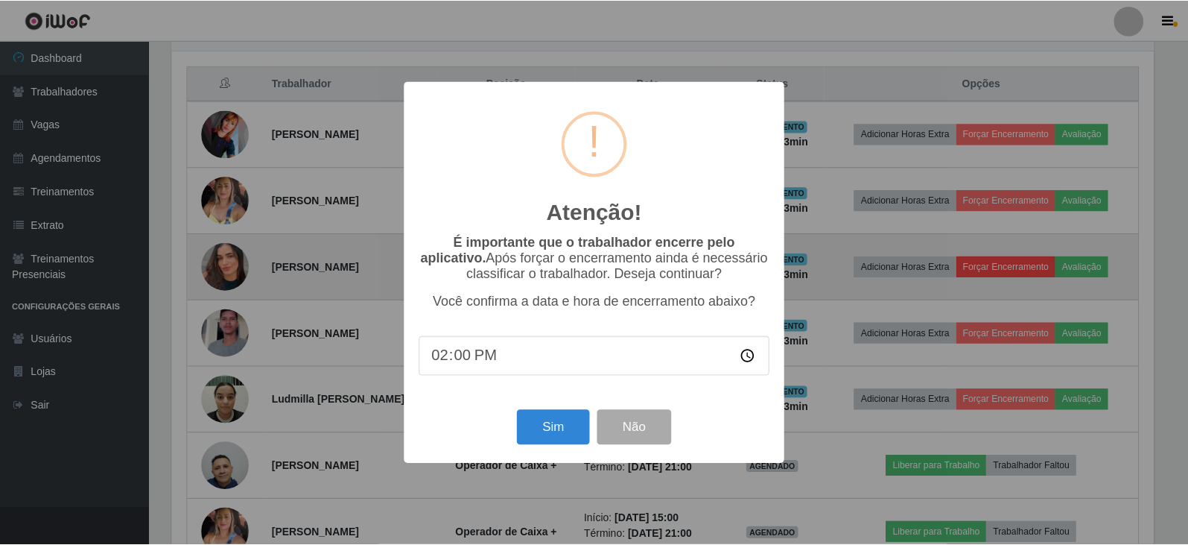
scroll to position [309, 986]
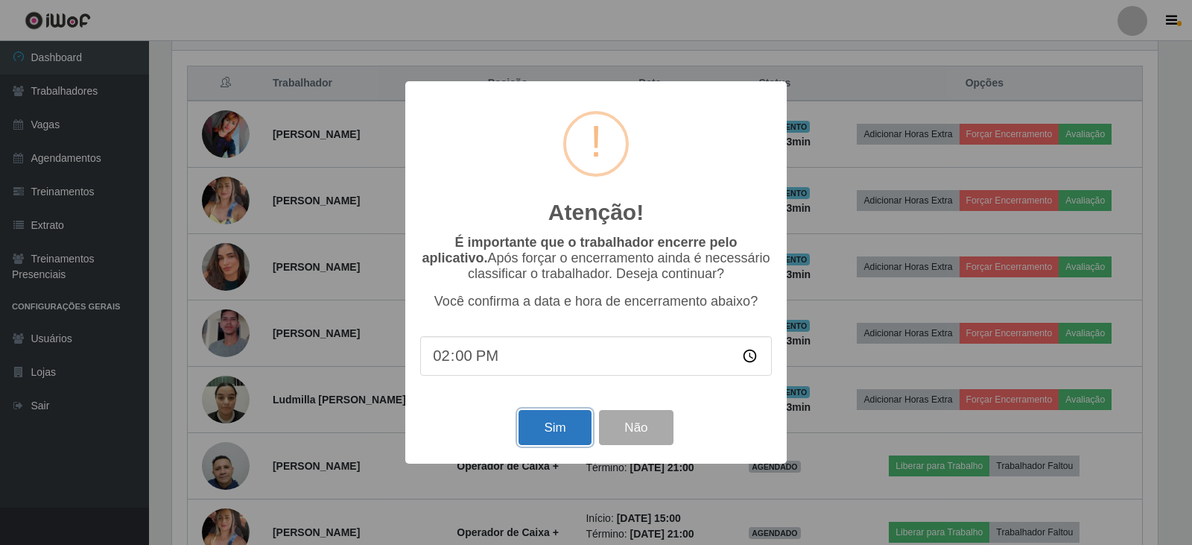
click at [530, 427] on button "Sim" at bounding box center [554, 427] width 72 height 35
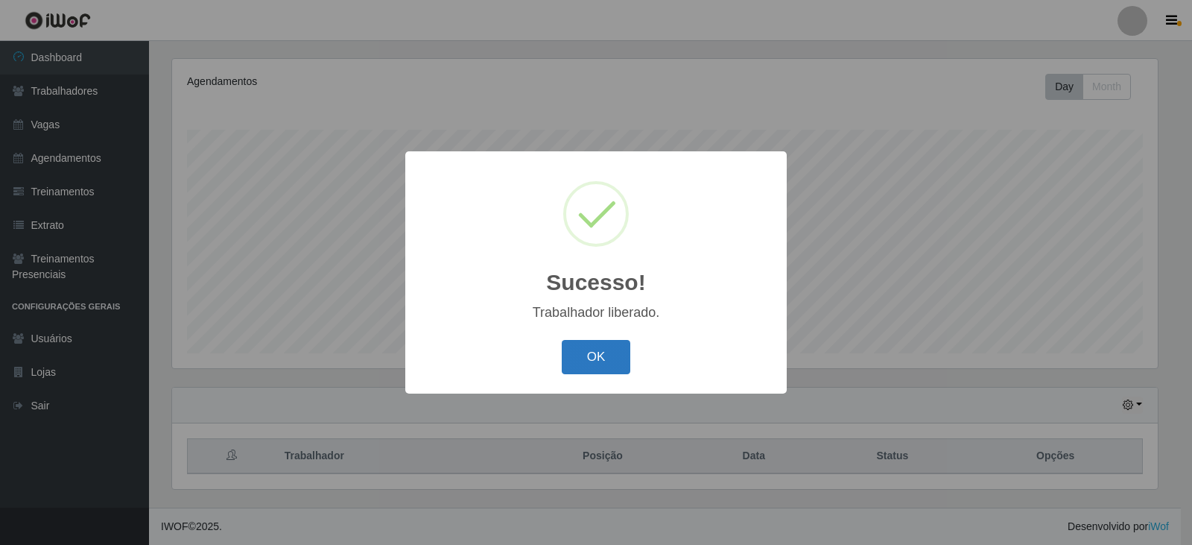
click at [583, 352] on button "OK" at bounding box center [596, 357] width 69 height 35
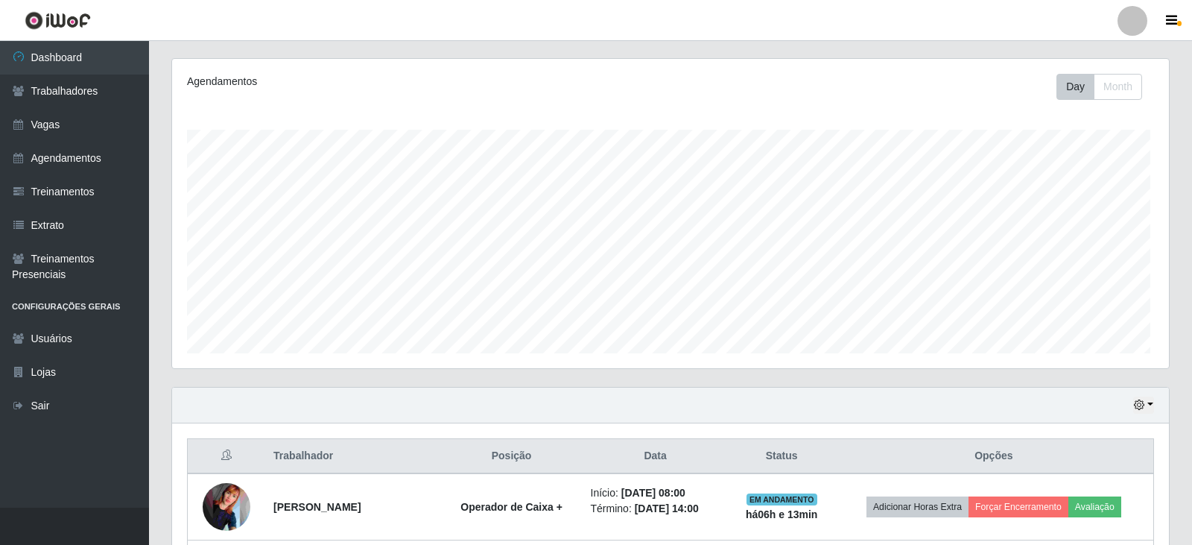
scroll to position [309, 993]
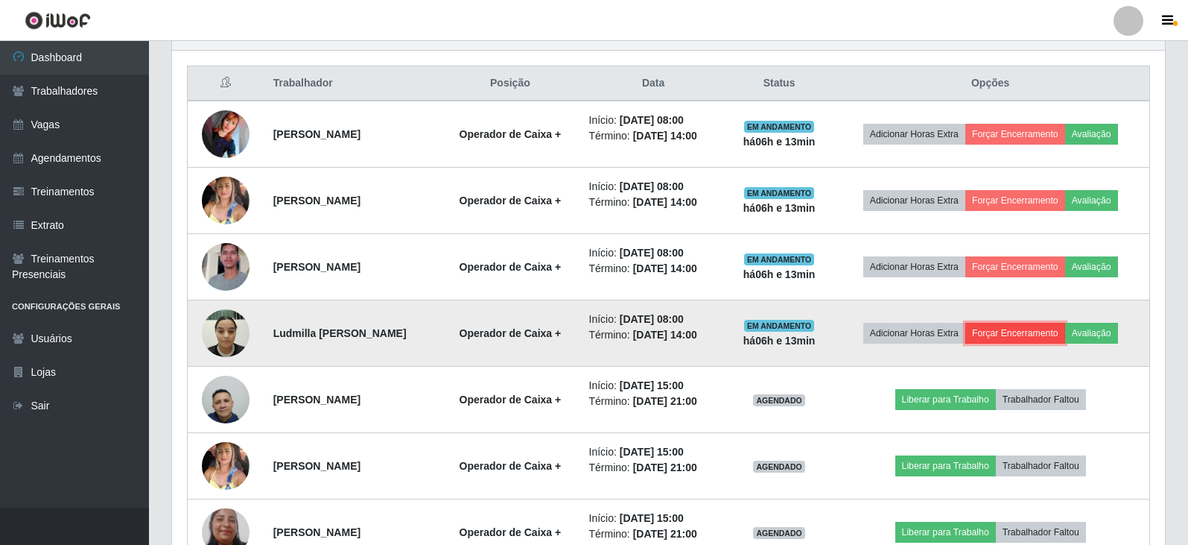
click at [1040, 336] on button "Forçar Encerramento" at bounding box center [1015, 333] width 100 height 21
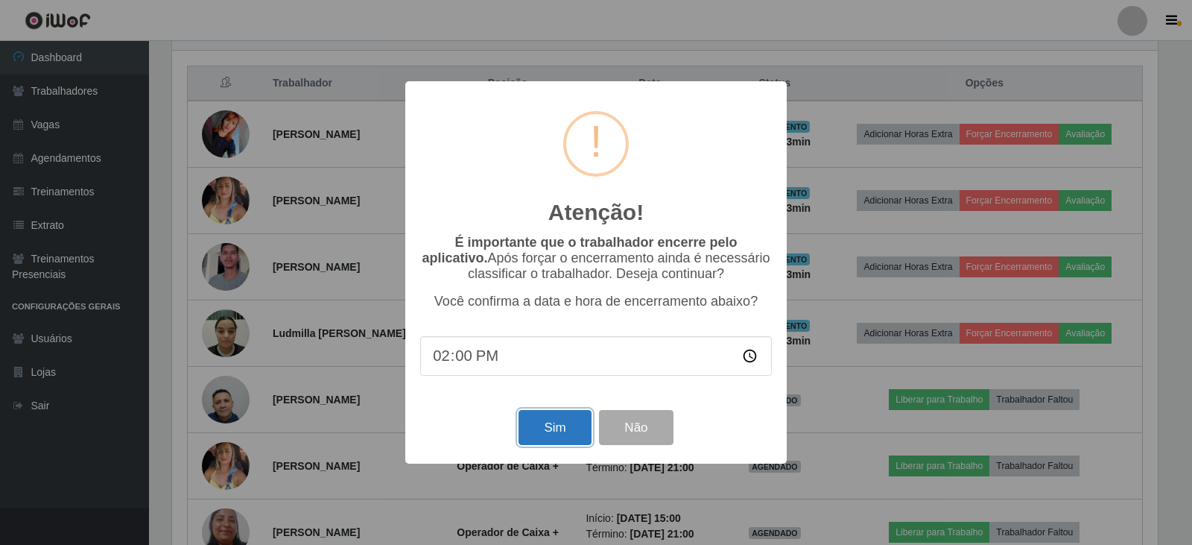
click at [567, 422] on button "Sim" at bounding box center [554, 427] width 72 height 35
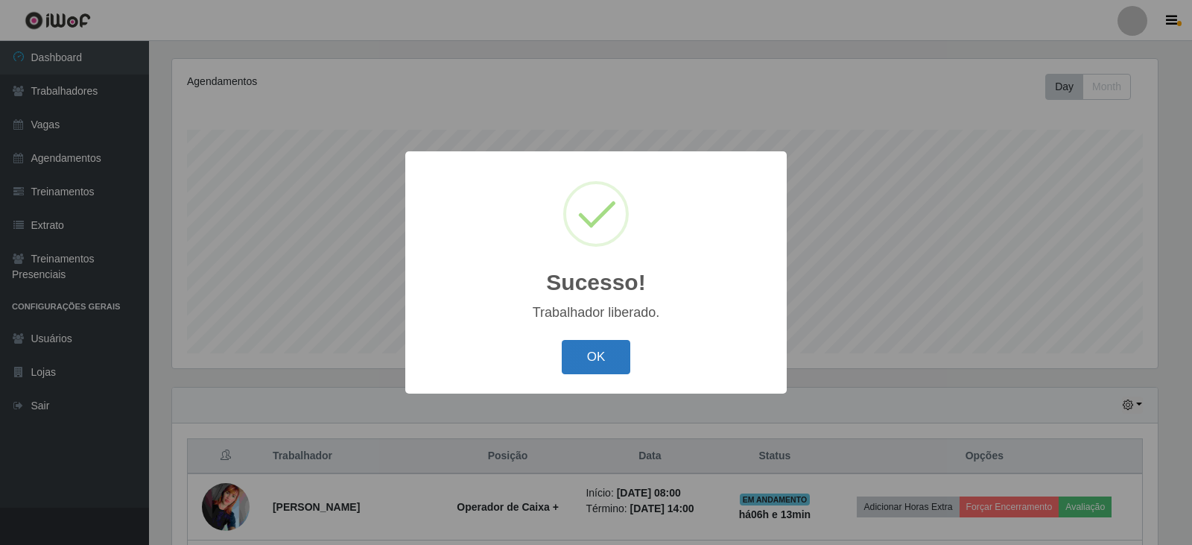
click at [596, 349] on button "OK" at bounding box center [596, 357] width 69 height 35
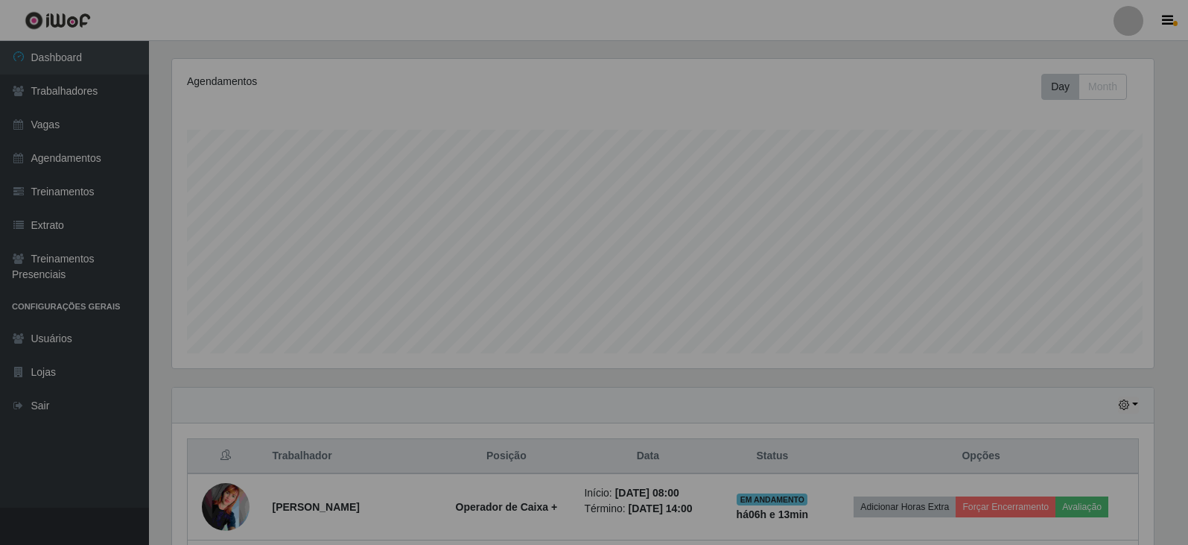
scroll to position [744627, 743943]
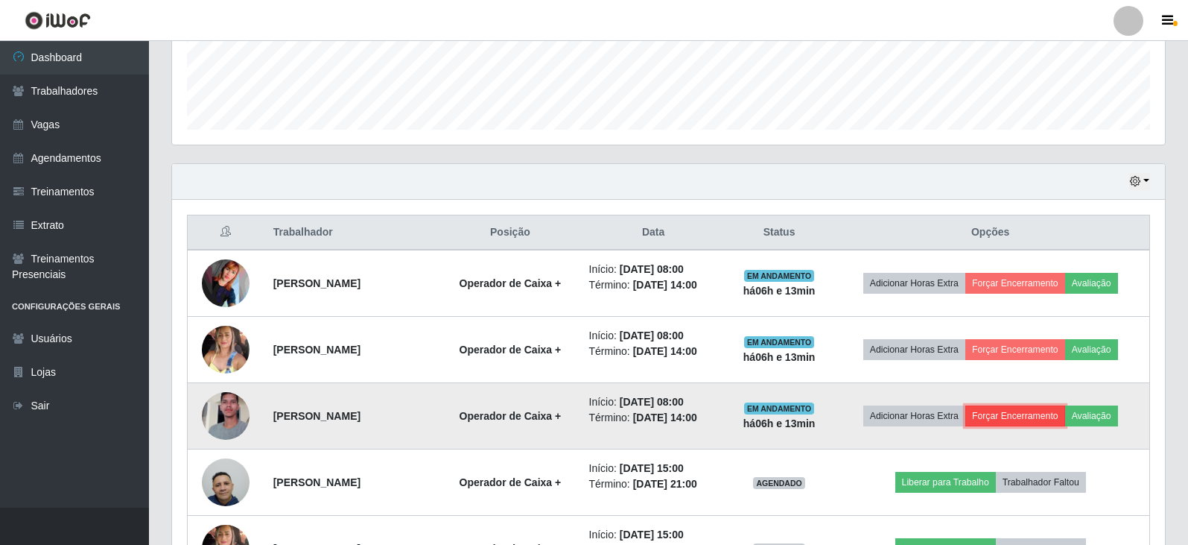
click at [1057, 414] on button "Forçar Encerramento" at bounding box center [1015, 415] width 100 height 21
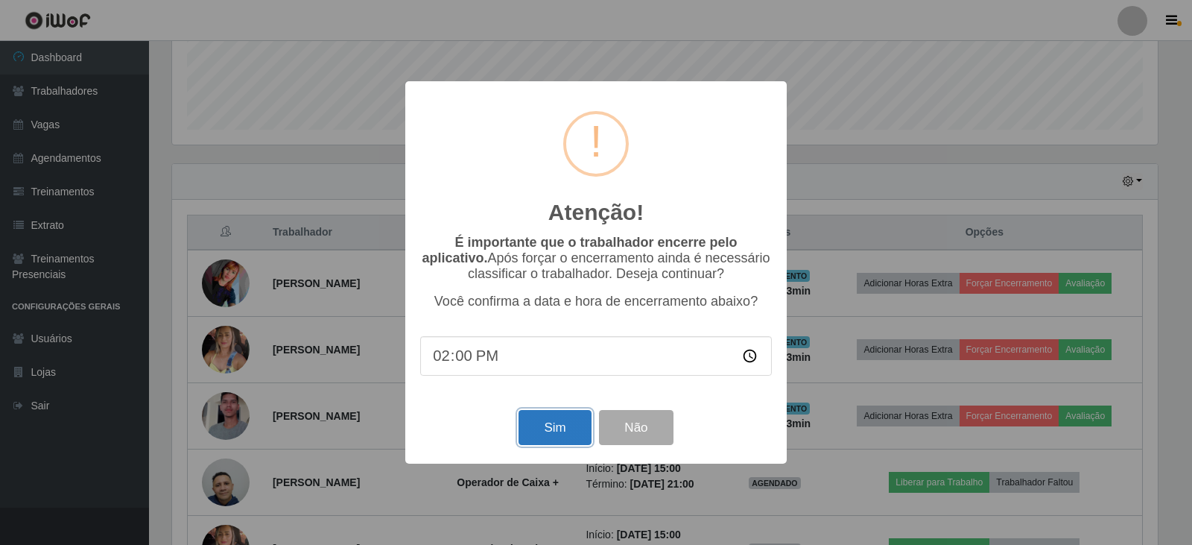
click at [578, 429] on button "Sim" at bounding box center [554, 427] width 72 height 35
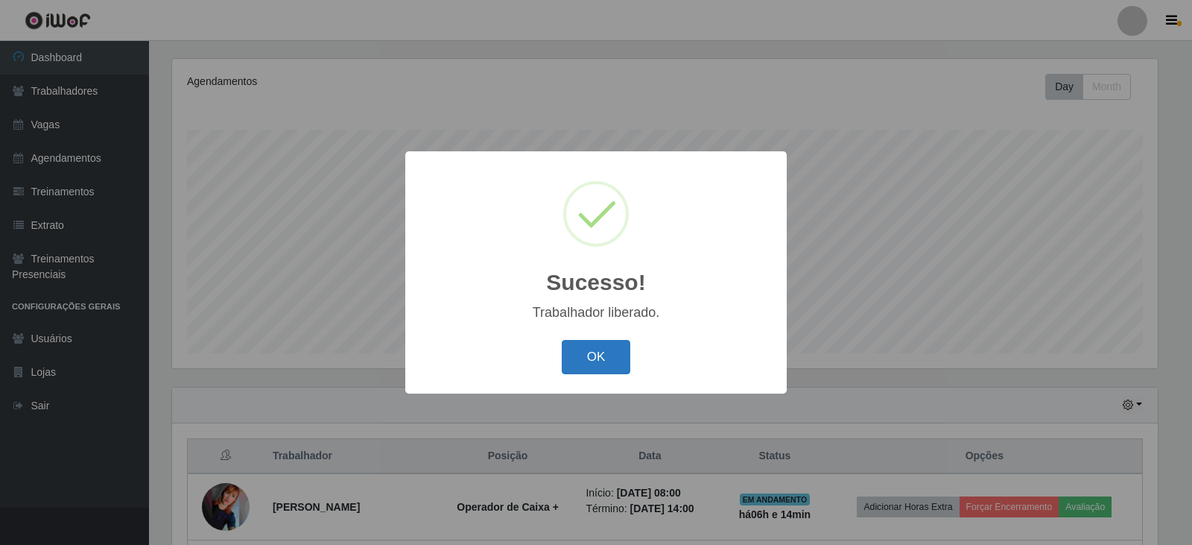
click at [587, 368] on button "OK" at bounding box center [596, 357] width 69 height 35
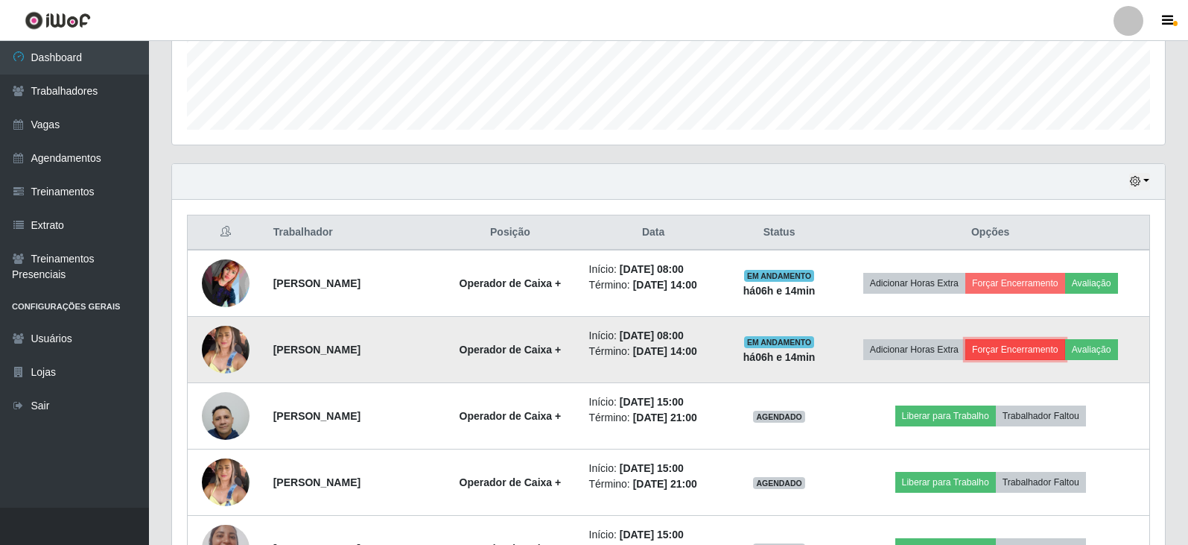
click at [1032, 353] on button "Forçar Encerramento" at bounding box center [1015, 349] width 100 height 21
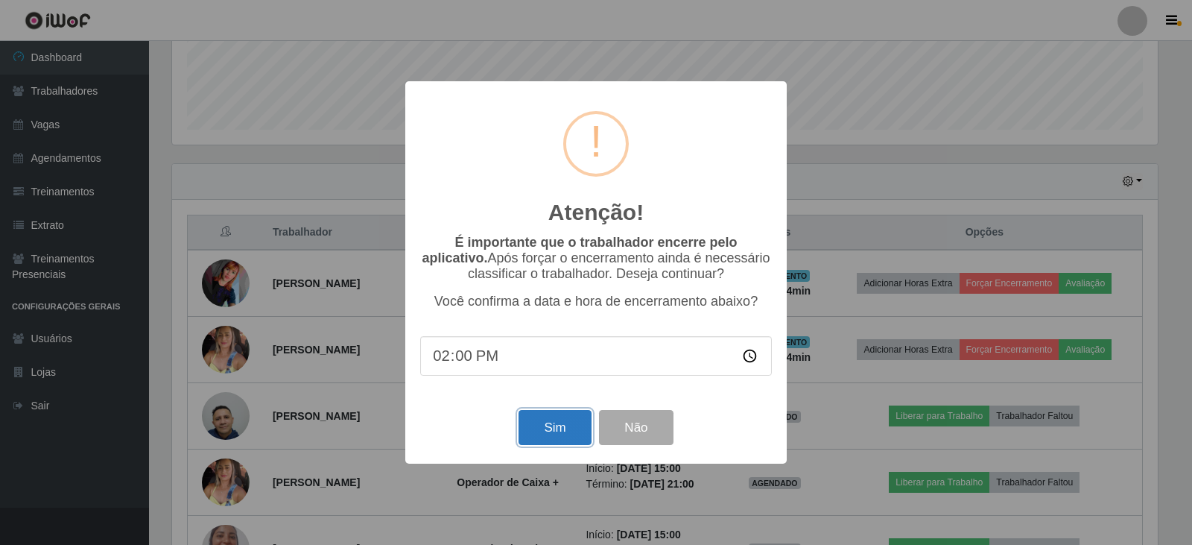
click at [553, 437] on button "Sim" at bounding box center [554, 427] width 72 height 35
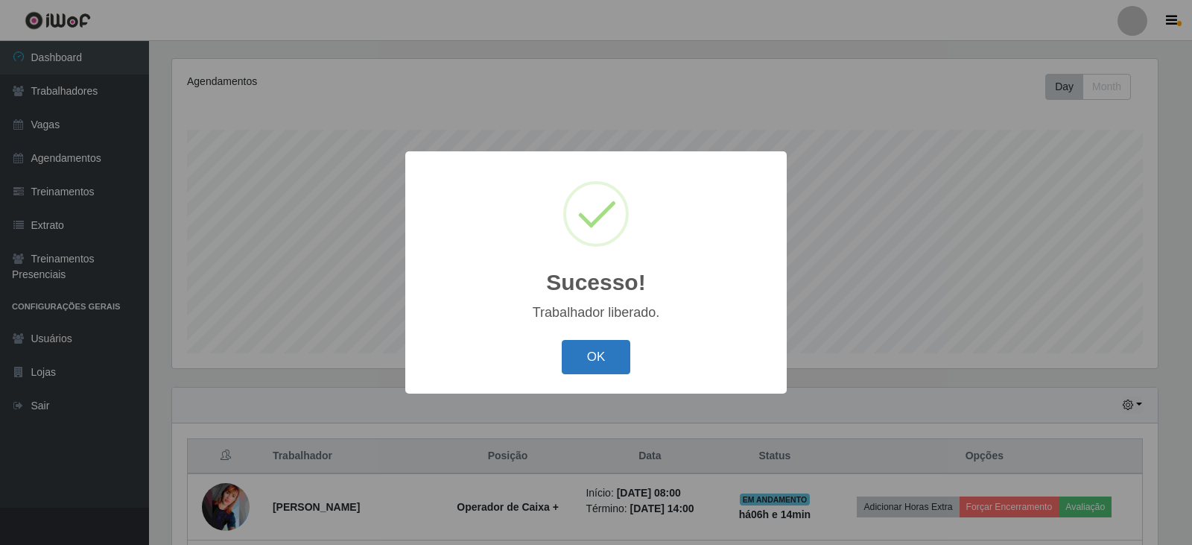
click at [576, 372] on button "OK" at bounding box center [596, 357] width 69 height 35
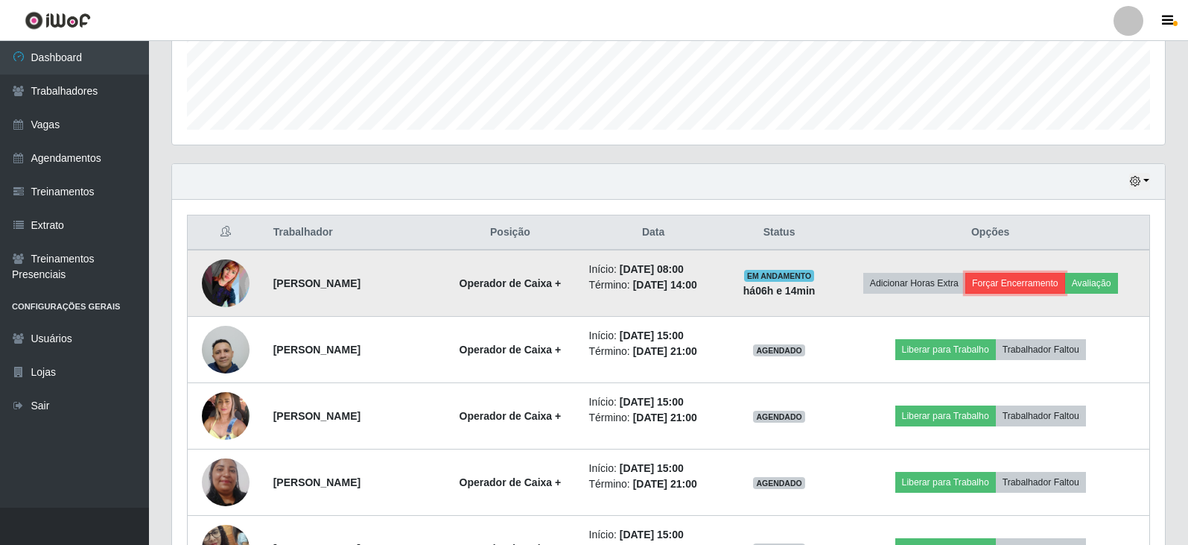
click at [1024, 284] on button "Forçar Encerramento" at bounding box center [1015, 283] width 100 height 21
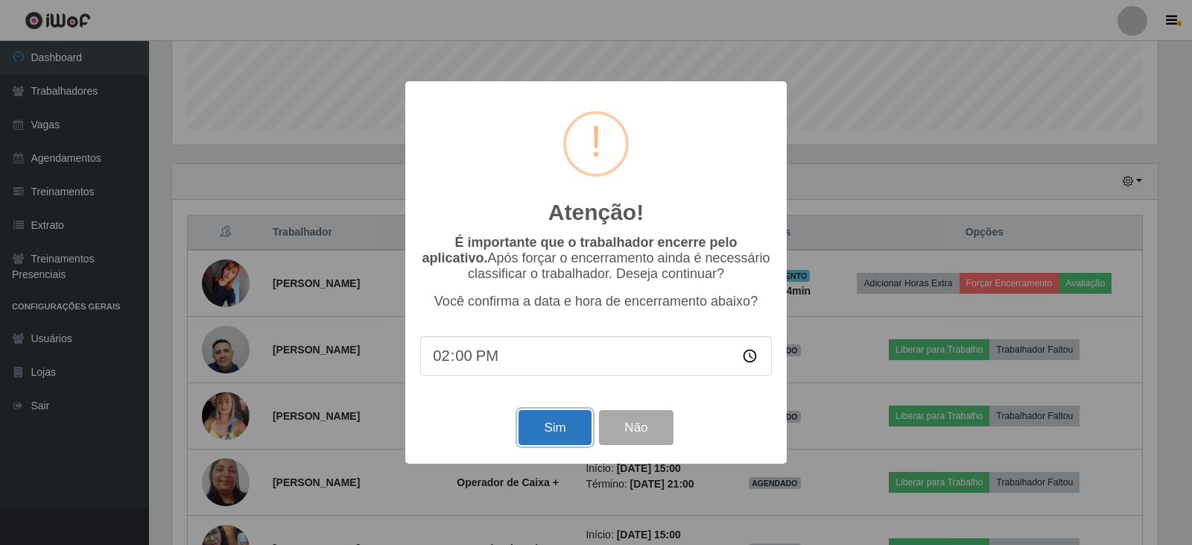
click at [541, 426] on button "Sim" at bounding box center [554, 427] width 72 height 35
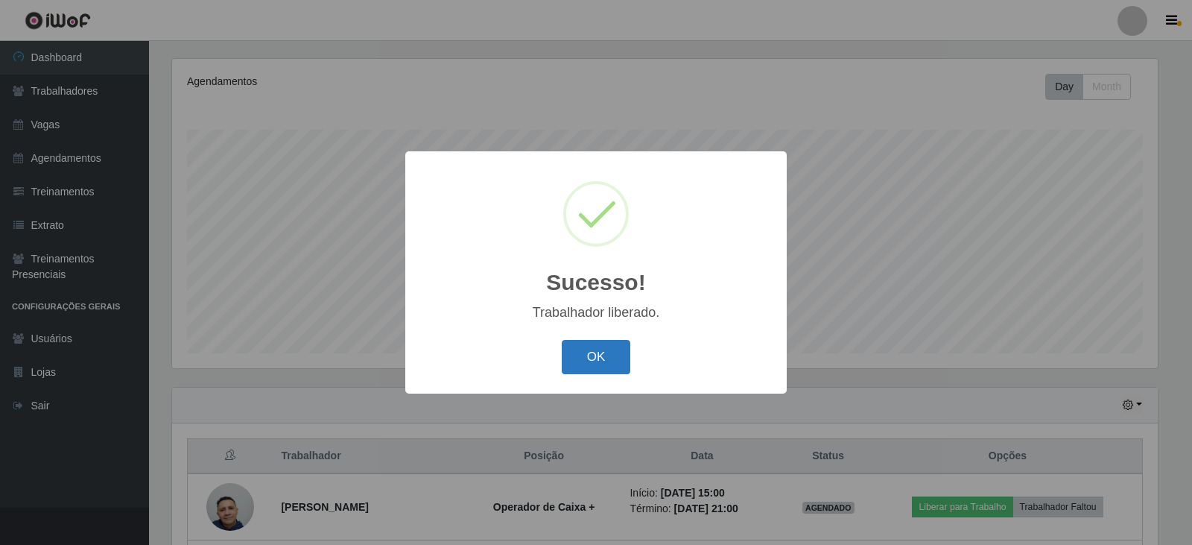
click at [592, 350] on button "OK" at bounding box center [596, 357] width 69 height 35
